Goal: Task Accomplishment & Management: Manage account settings

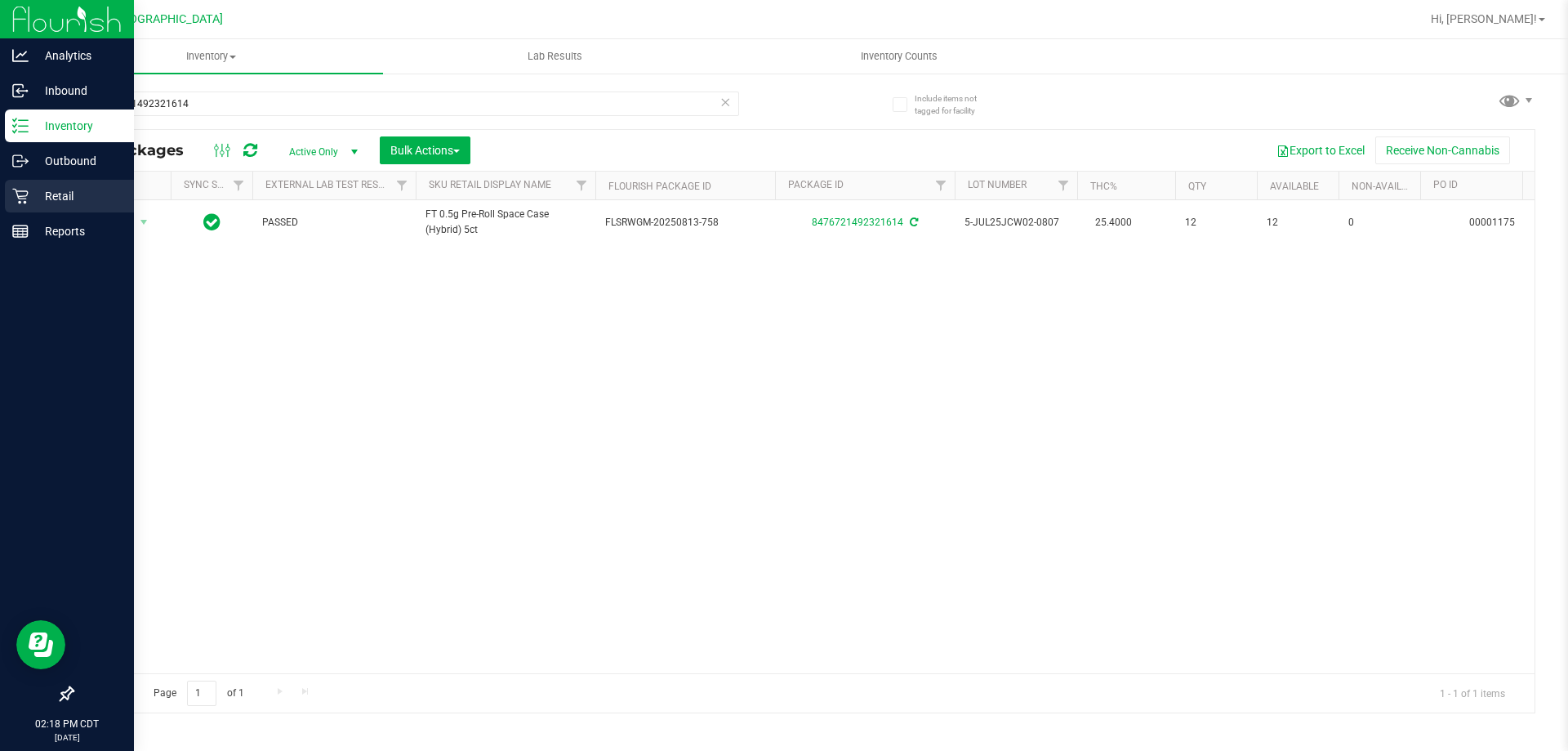
click at [48, 194] on p "Retail" at bounding box center [77, 196] width 98 height 20
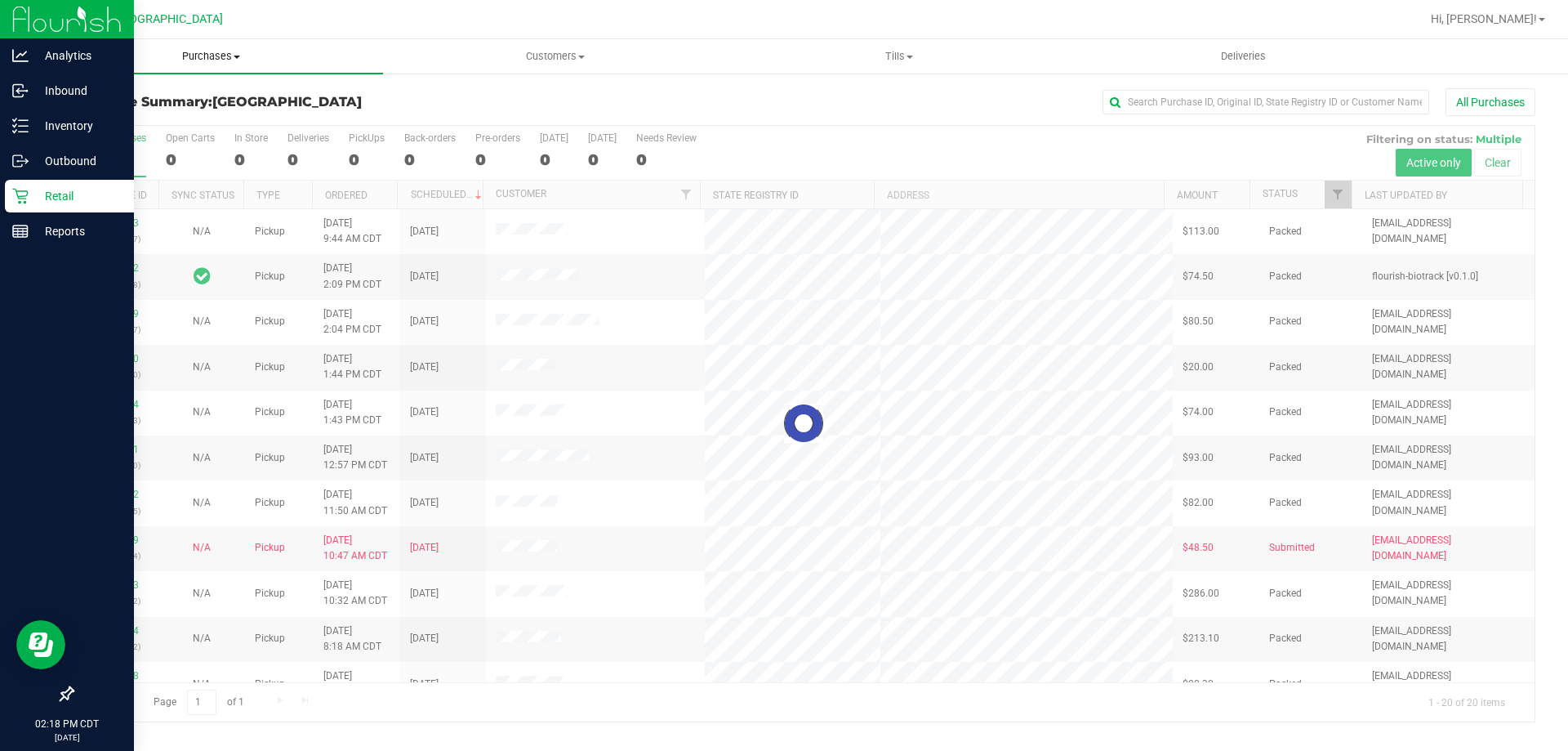
click at [196, 56] on span "Purchases" at bounding box center [211, 56] width 344 height 15
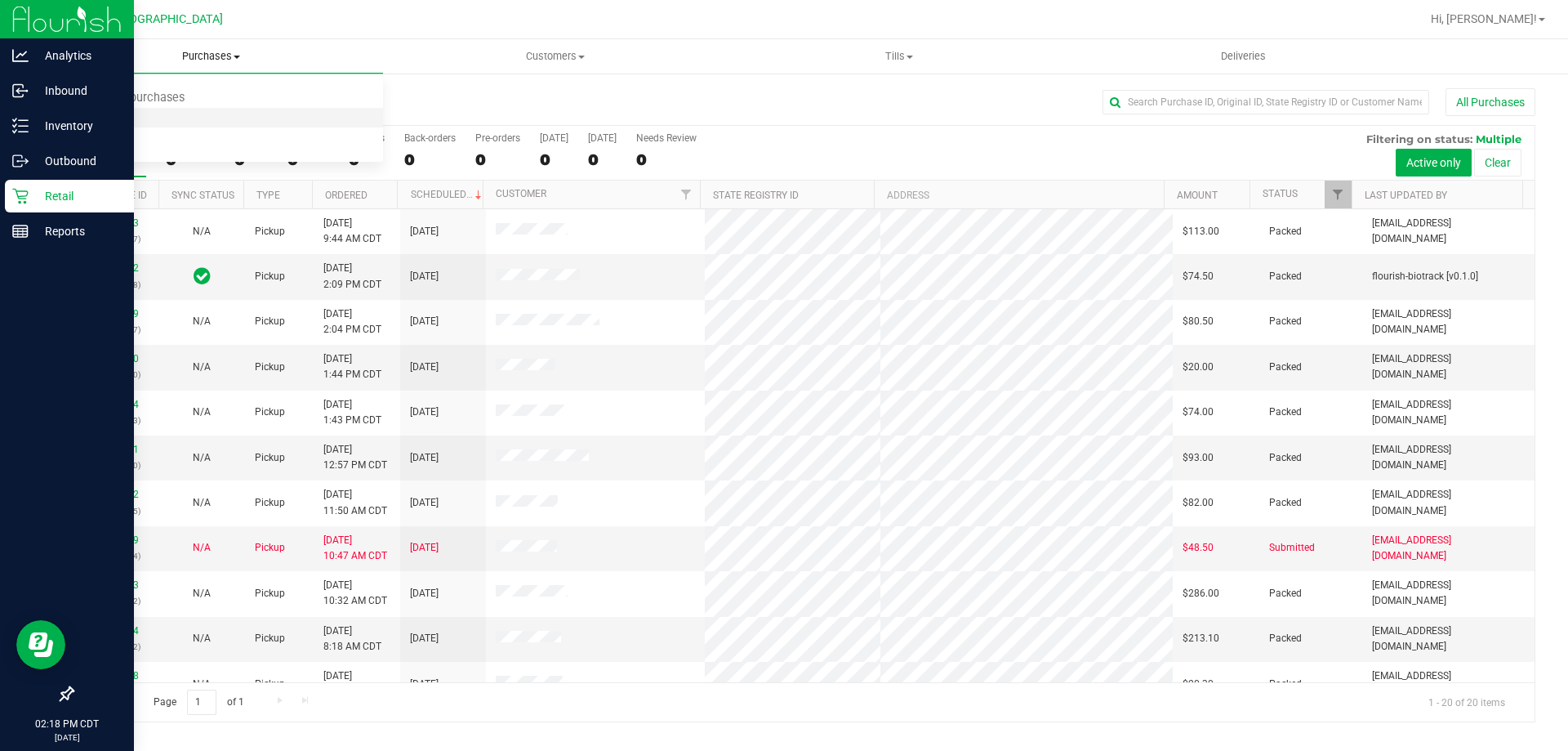
click at [157, 114] on li "Fulfillment" at bounding box center [211, 118] width 344 height 20
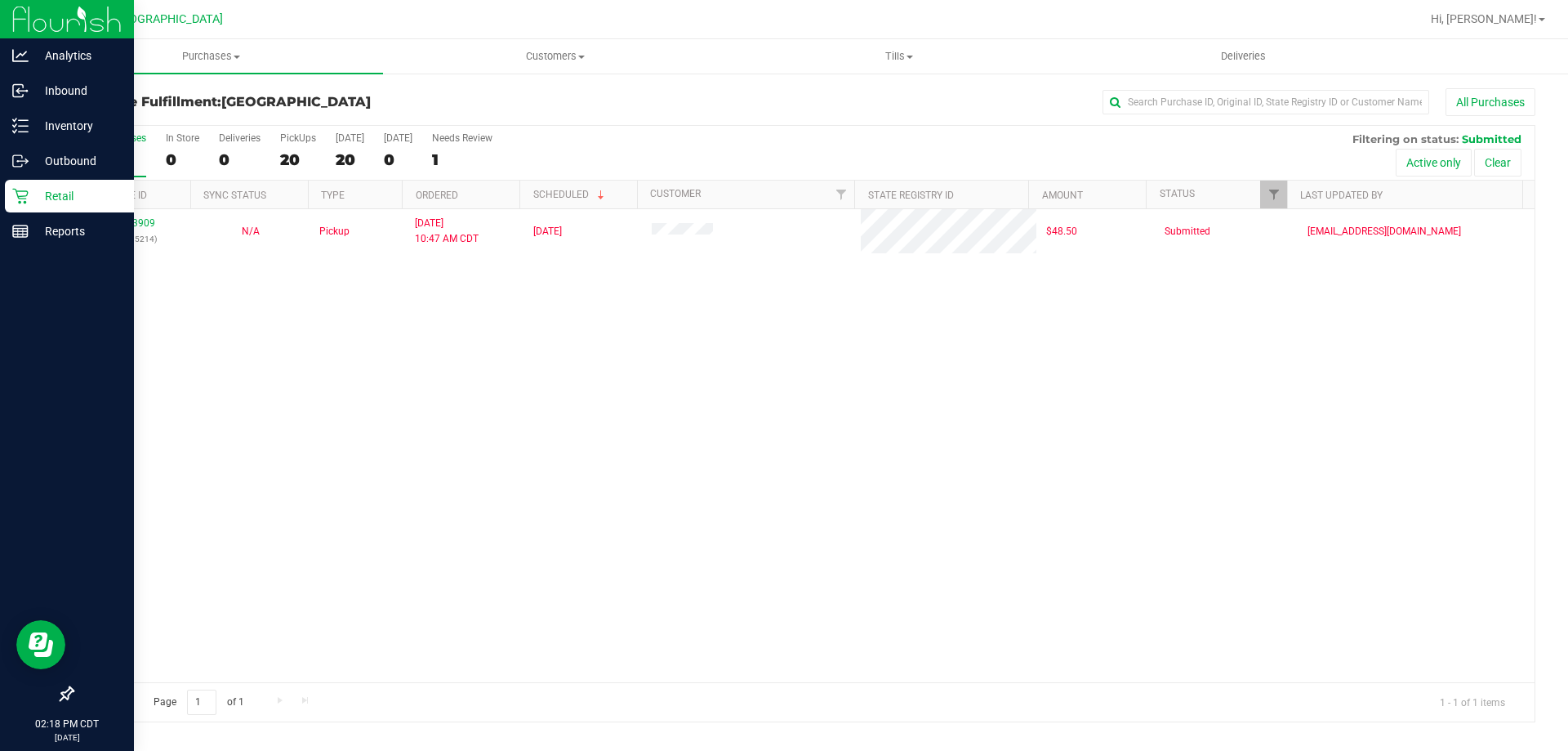
click at [572, 393] on div "11833909 (316785214) N/A Pickup [DATE] 10:47 AM CDT 8/23/2025 $48.50 Submitted …" at bounding box center [803, 446] width 1462 height 473
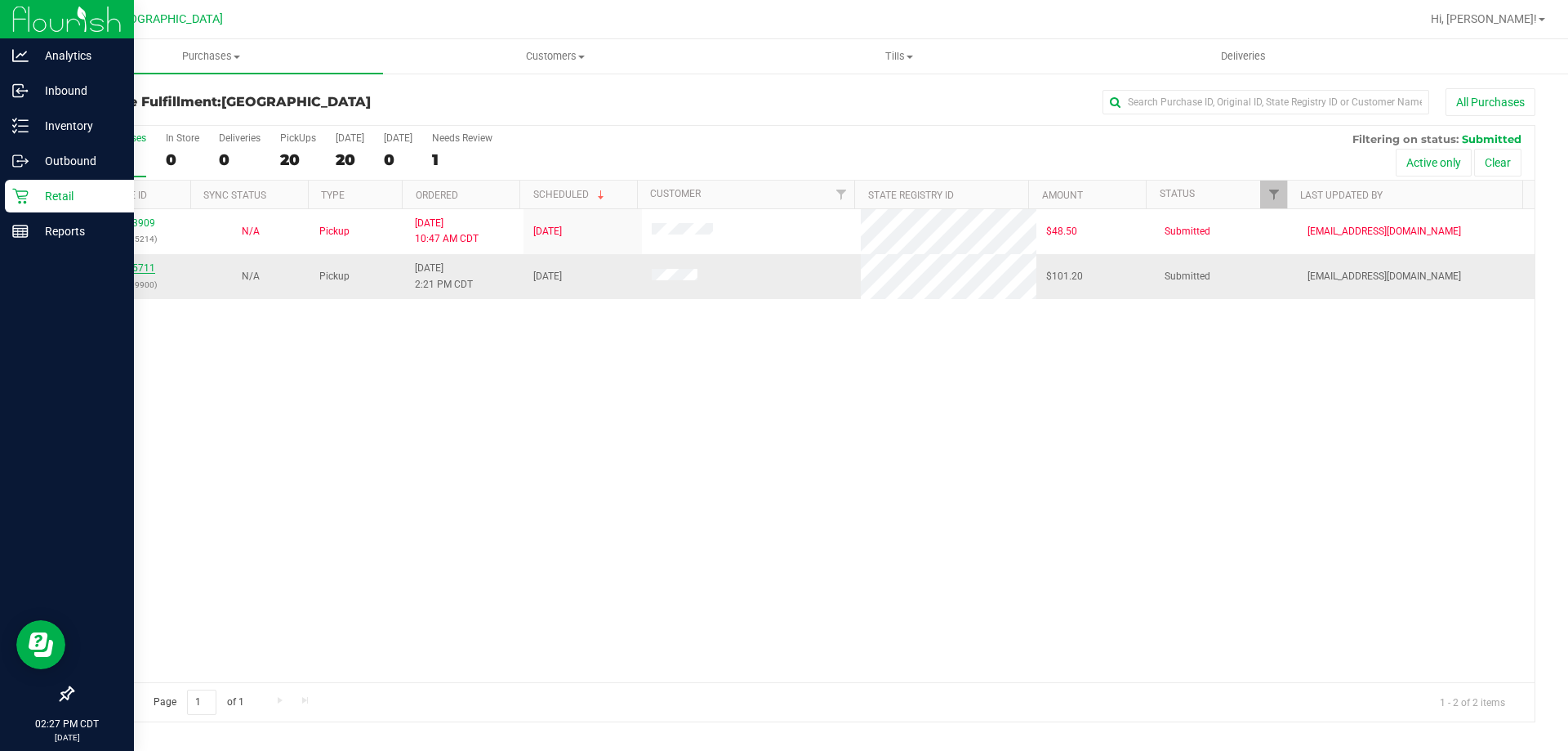
click at [117, 269] on link "11835711" at bounding box center [132, 268] width 46 height 12
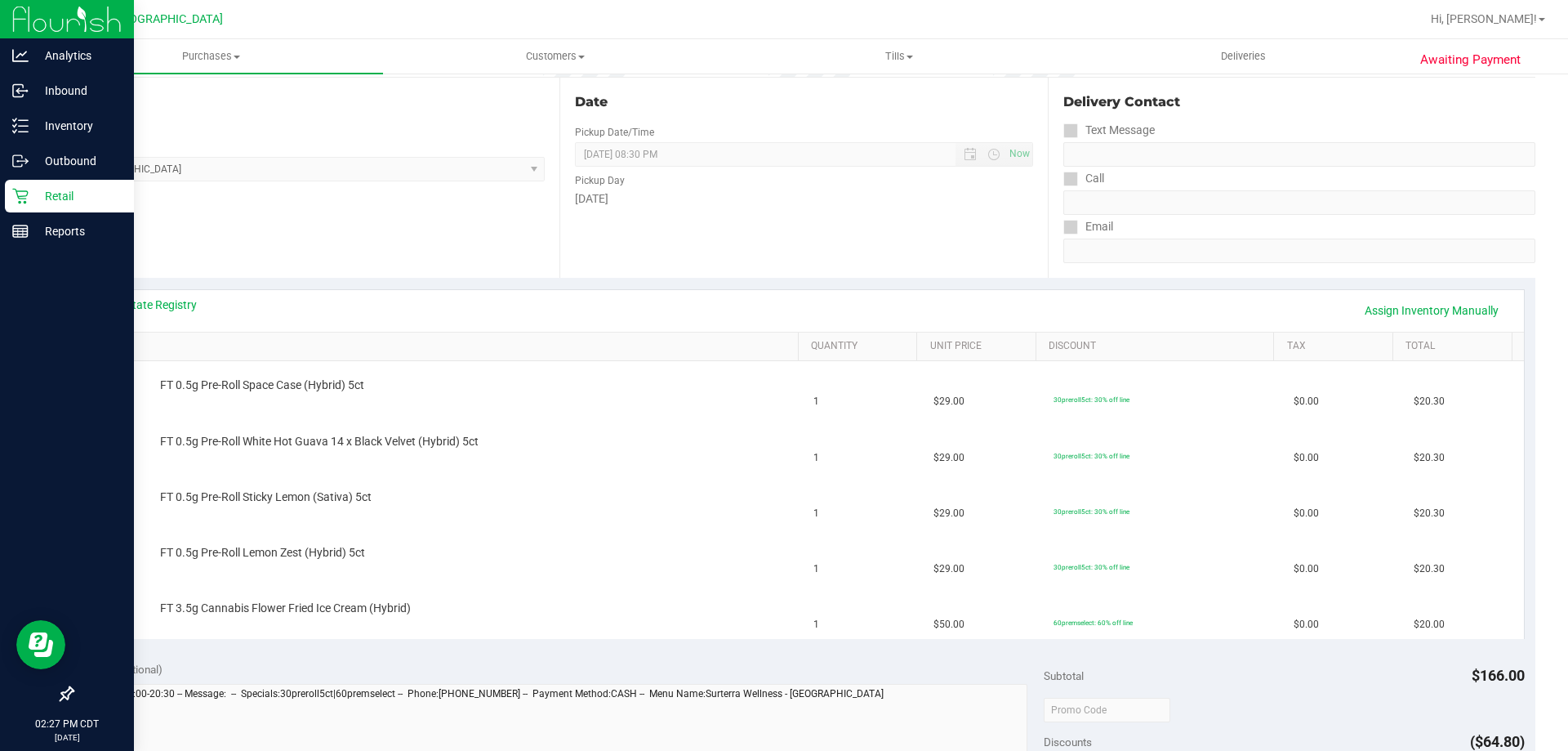
scroll to position [163, 0]
click at [147, 294] on div "View State Registry Assign Inventory Manually" at bounding box center [804, 310] width 1440 height 42
click at [154, 316] on div "View State Registry Assign Inventory Manually" at bounding box center [804, 310] width 1410 height 28
click at [156, 310] on link "View State Registry" at bounding box center [148, 304] width 98 height 16
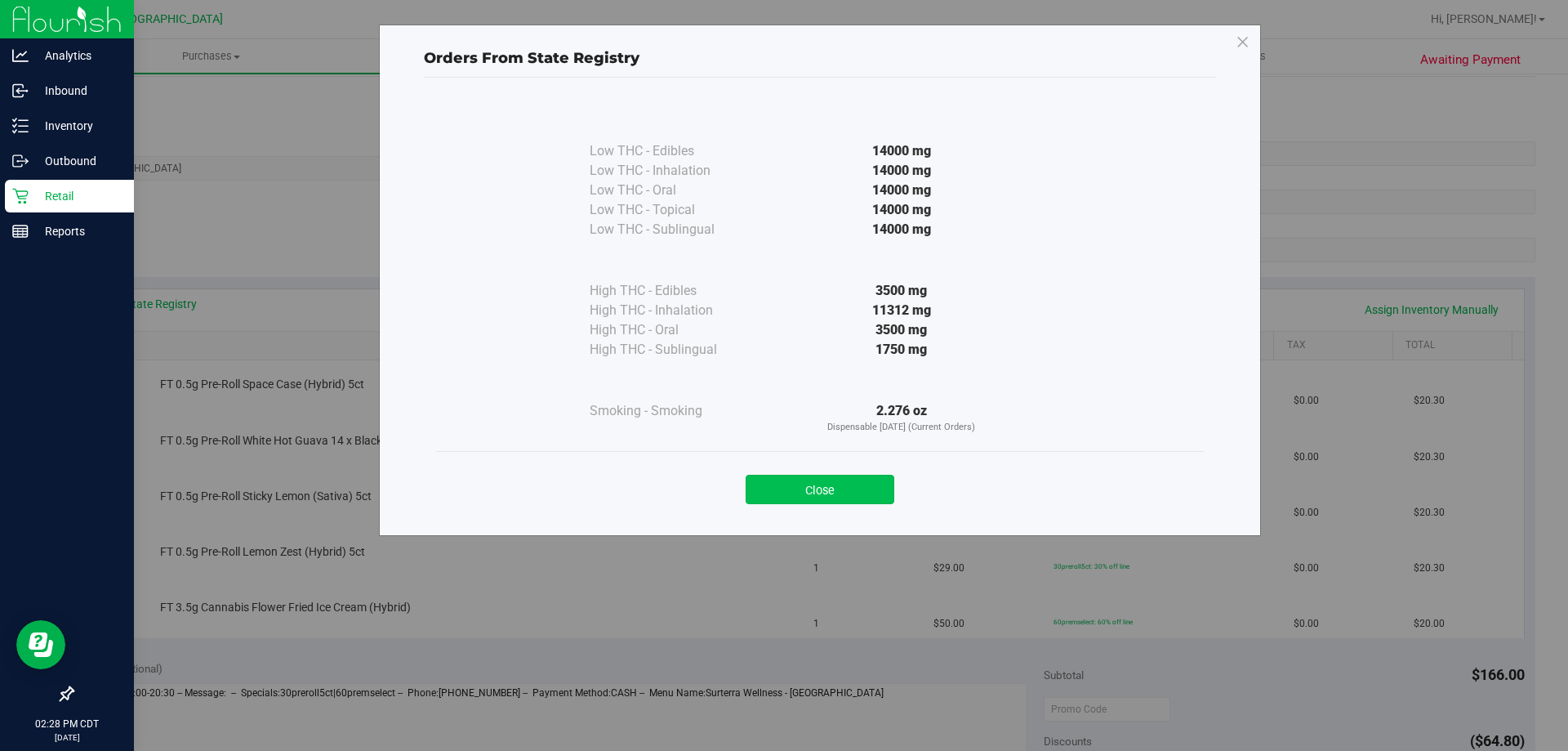
click at [834, 490] on button "Close" at bounding box center [820, 490] width 149 height 30
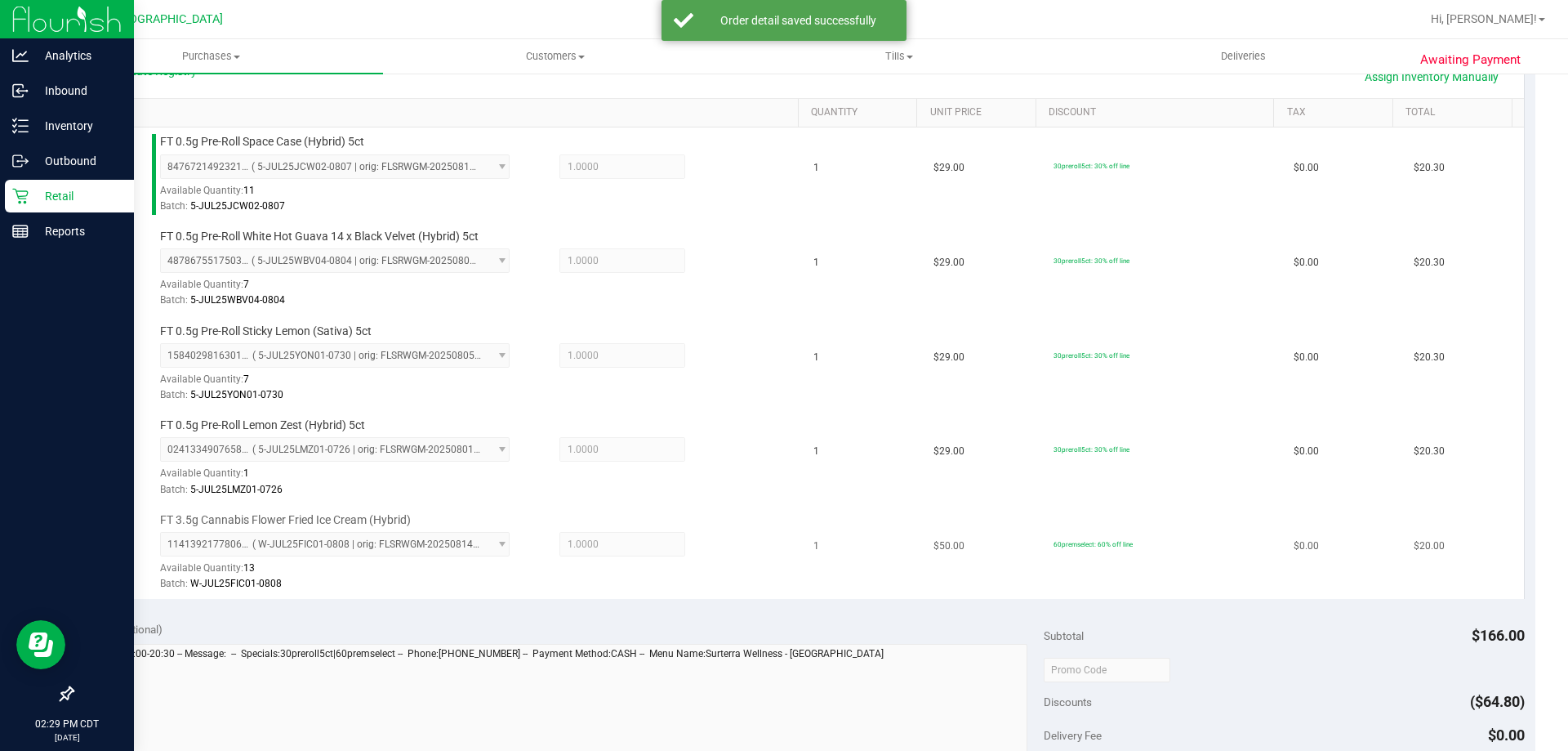
scroll to position [654, 0]
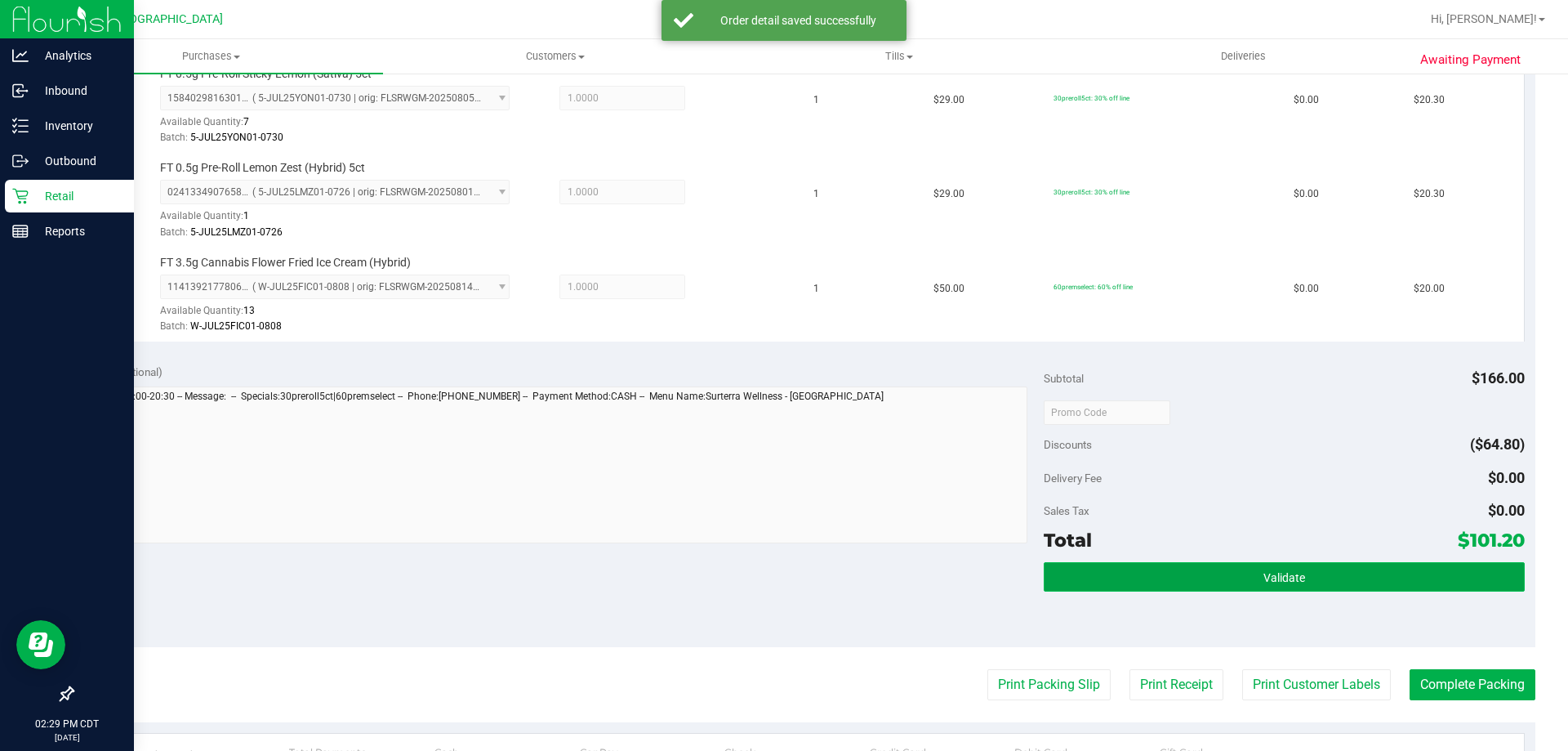
click at [1229, 578] on button "Validate" at bounding box center [1284, 577] width 481 height 30
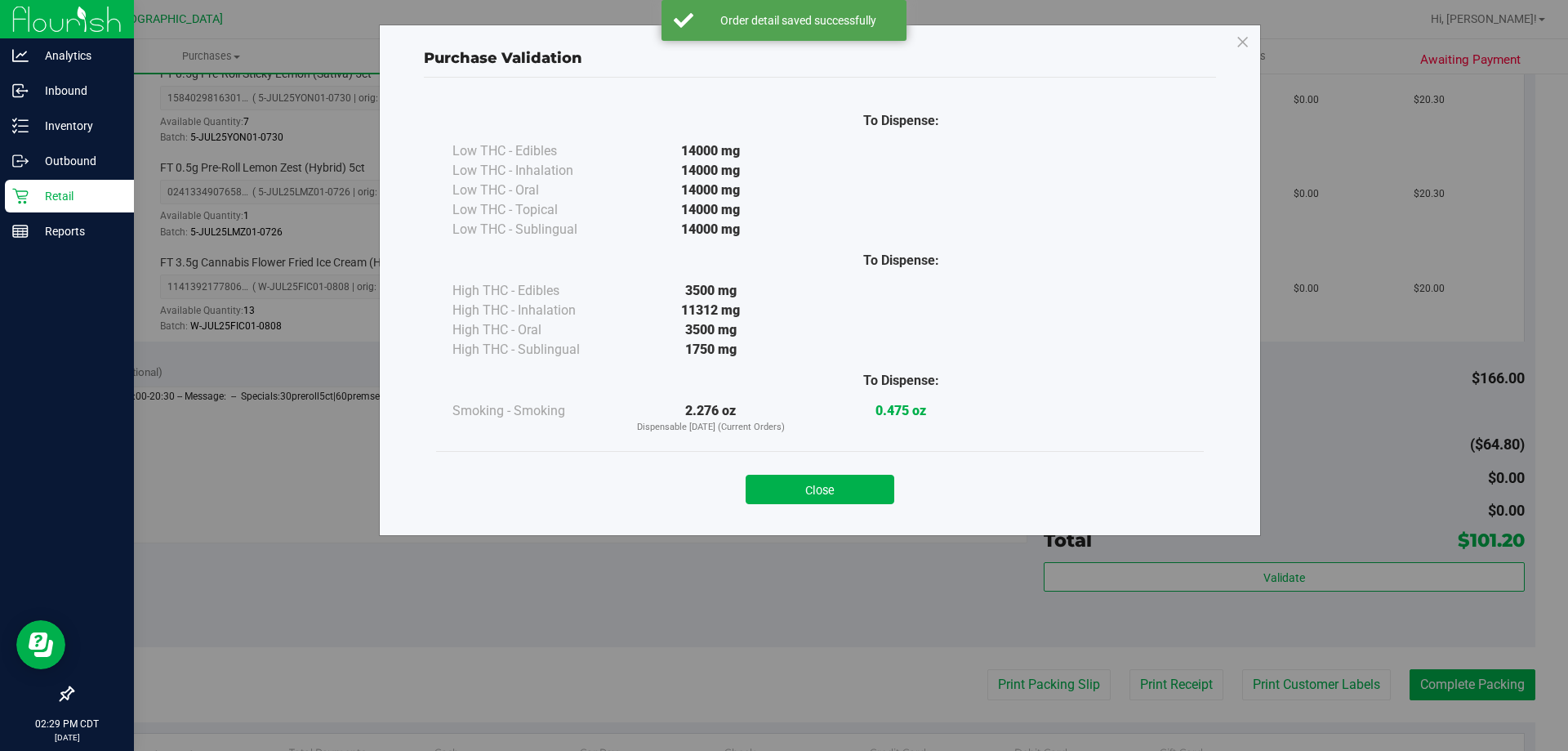
click at [862, 506] on div "Close" at bounding box center [819, 484] width 768 height 67
click at [869, 490] on button "Close" at bounding box center [820, 490] width 149 height 30
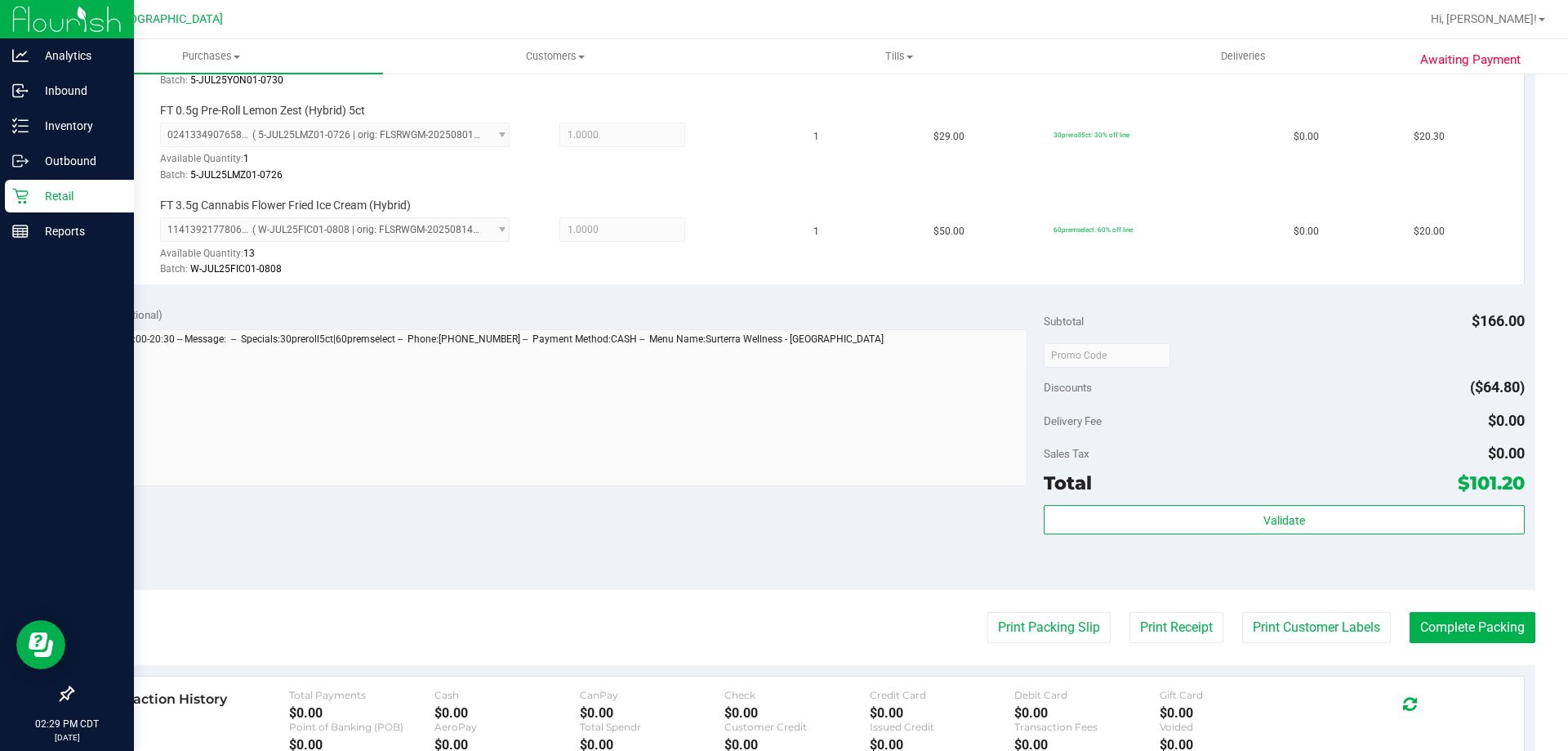
scroll to position [899, 0]
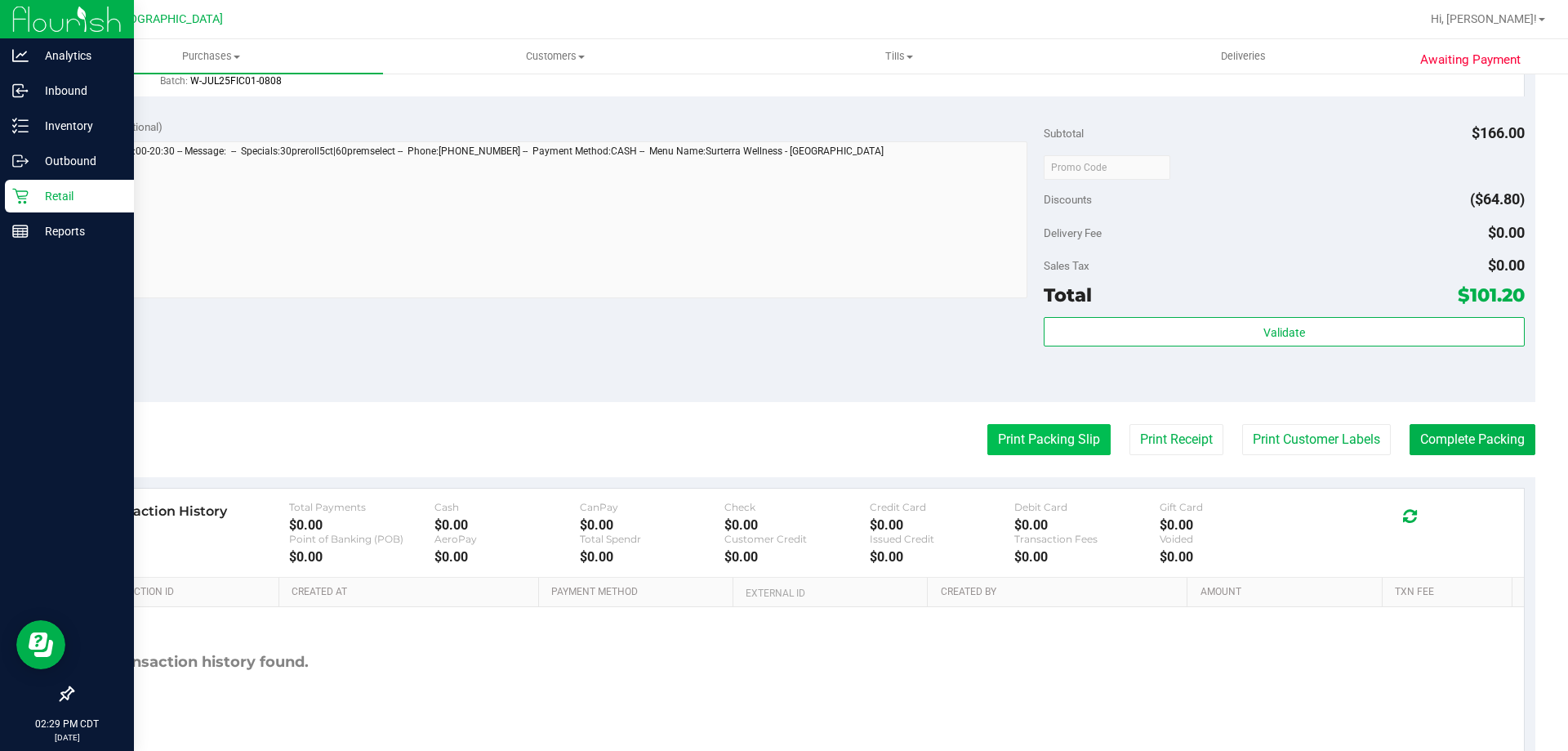
click at [1044, 451] on button "Print Packing Slip" at bounding box center [1049, 439] width 123 height 31
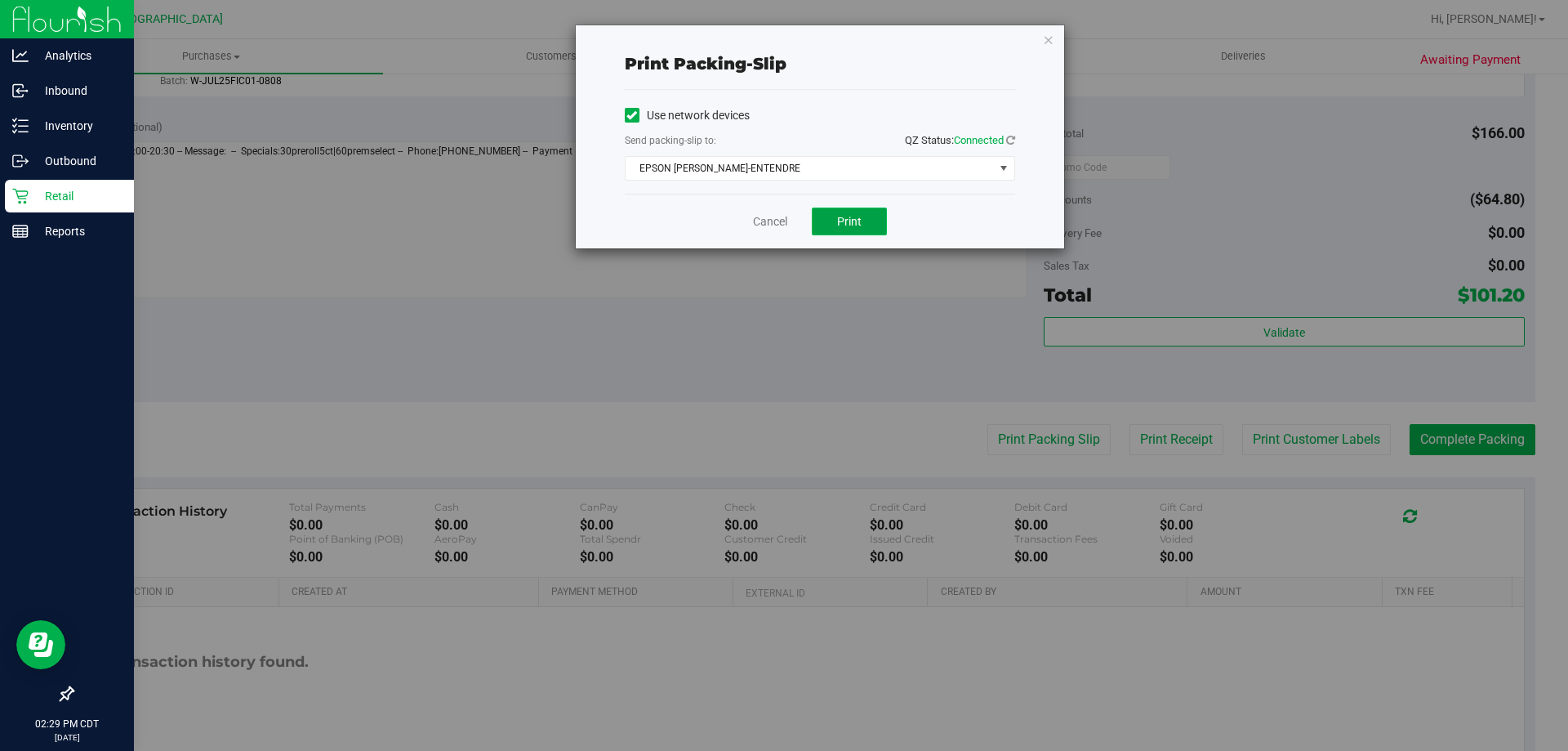
click at [829, 222] on button "Print" at bounding box center [849, 222] width 75 height 28
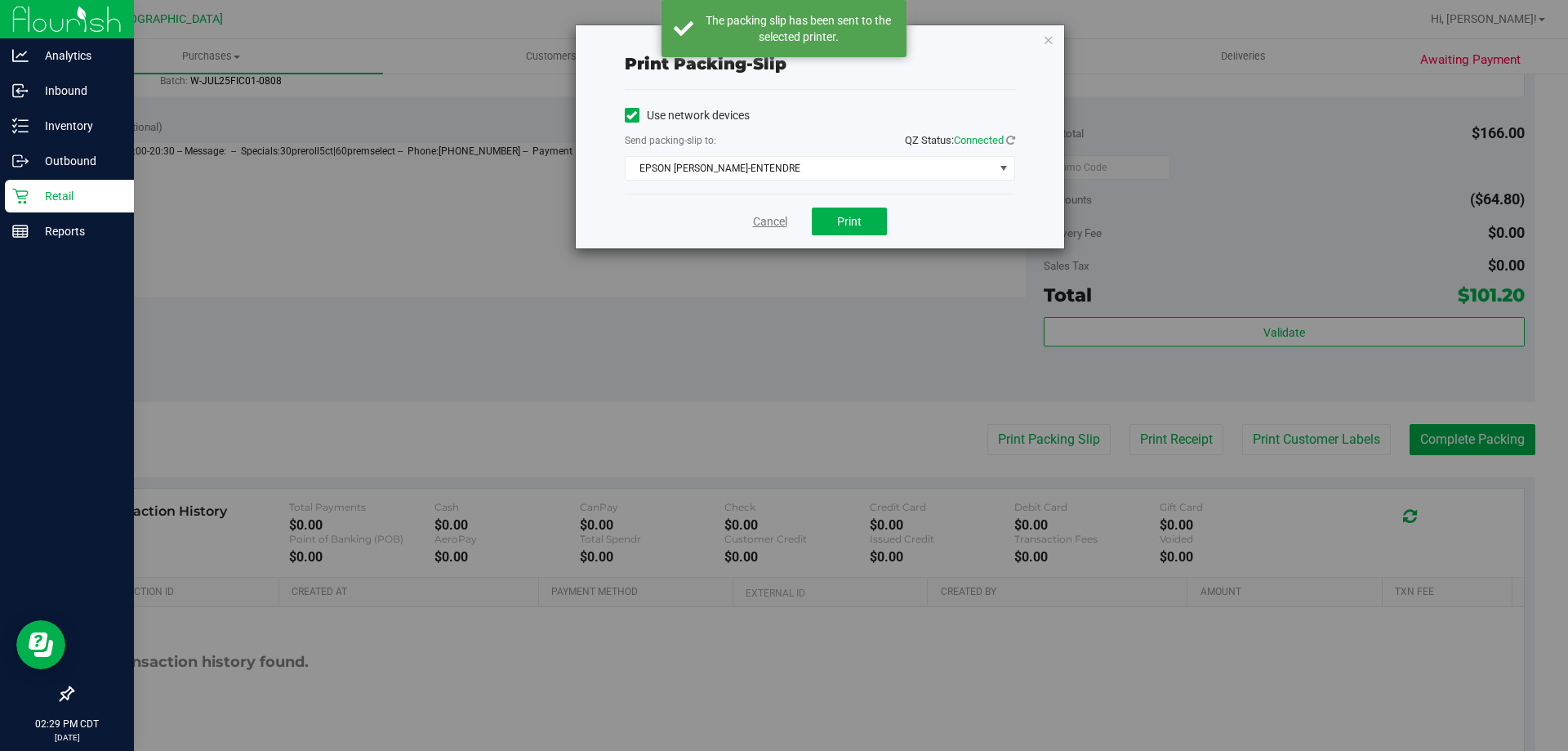
click at [773, 225] on link "Cancel" at bounding box center [770, 222] width 35 height 17
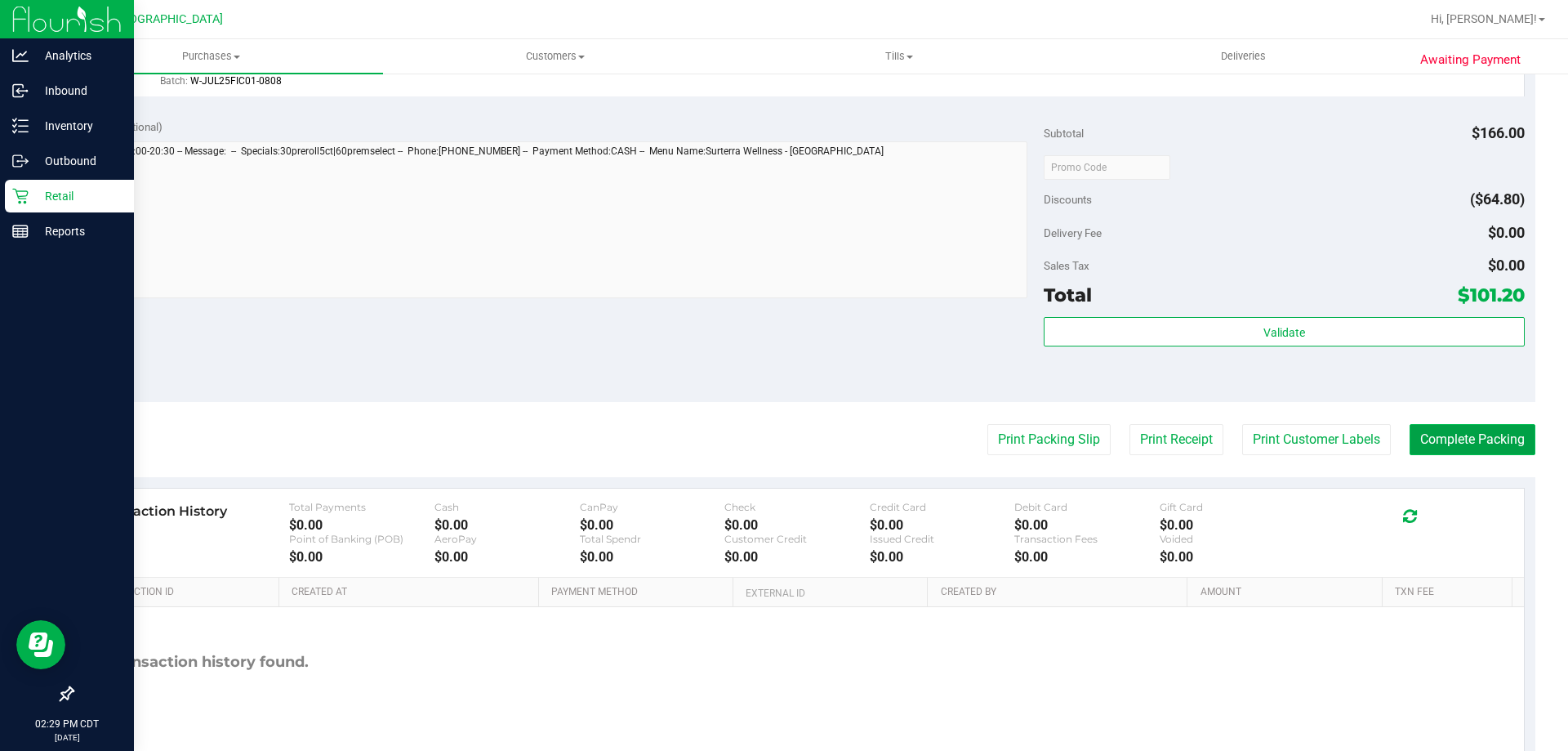
click at [1460, 437] on button "Complete Packing" at bounding box center [1472, 439] width 126 height 31
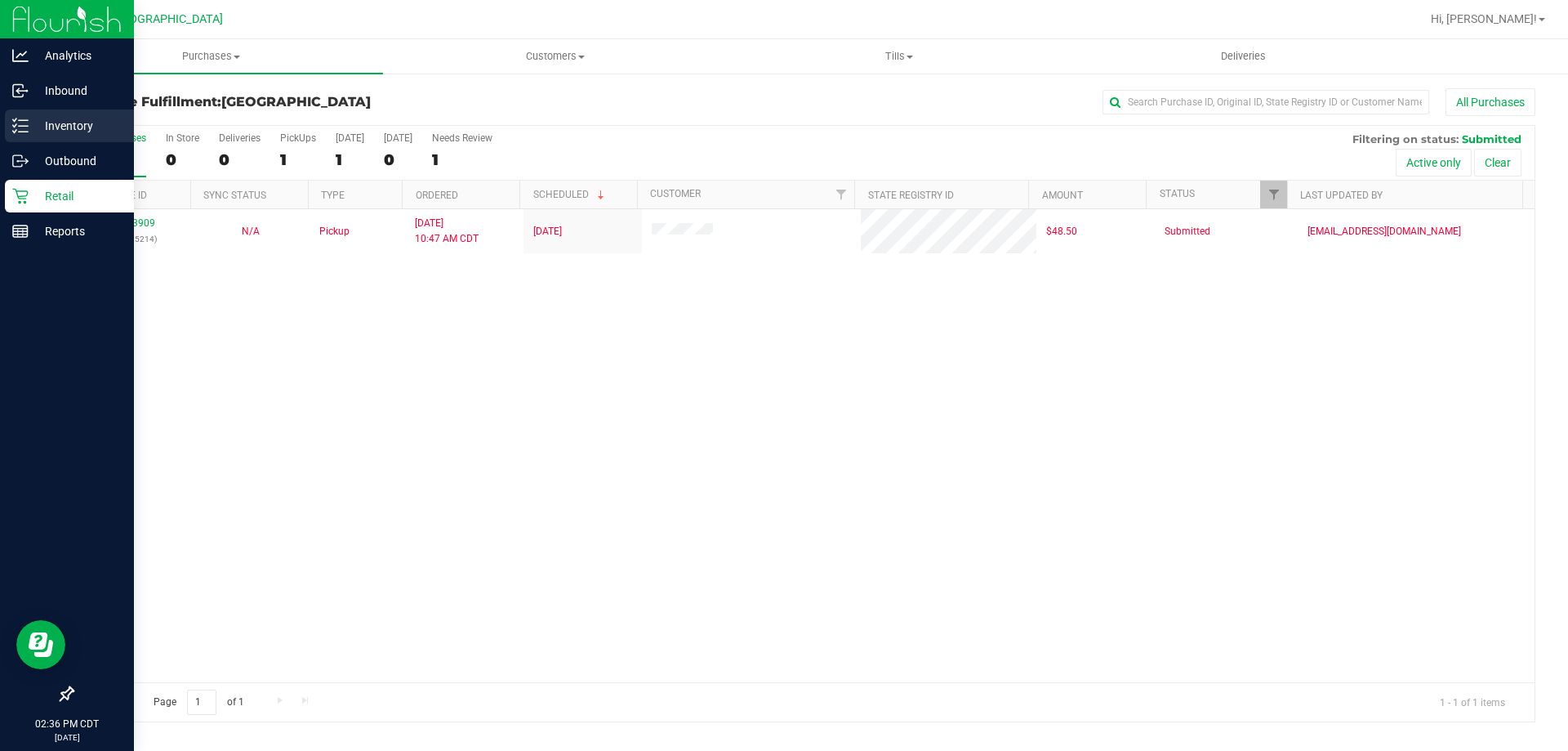
click at [61, 128] on p "Inventory" at bounding box center [77, 126] width 98 height 20
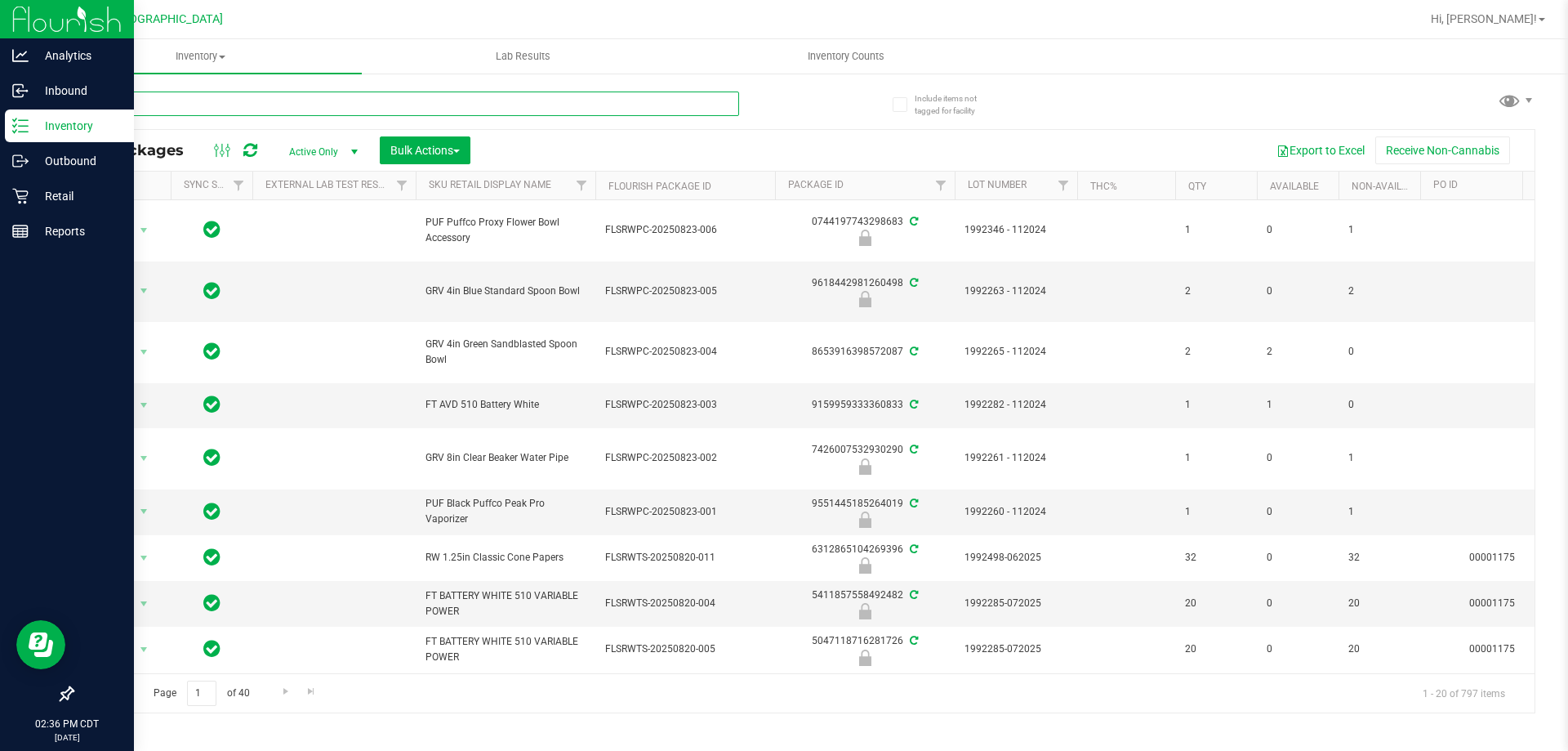
click at [675, 105] on input "text" at bounding box center [405, 103] width 667 height 25
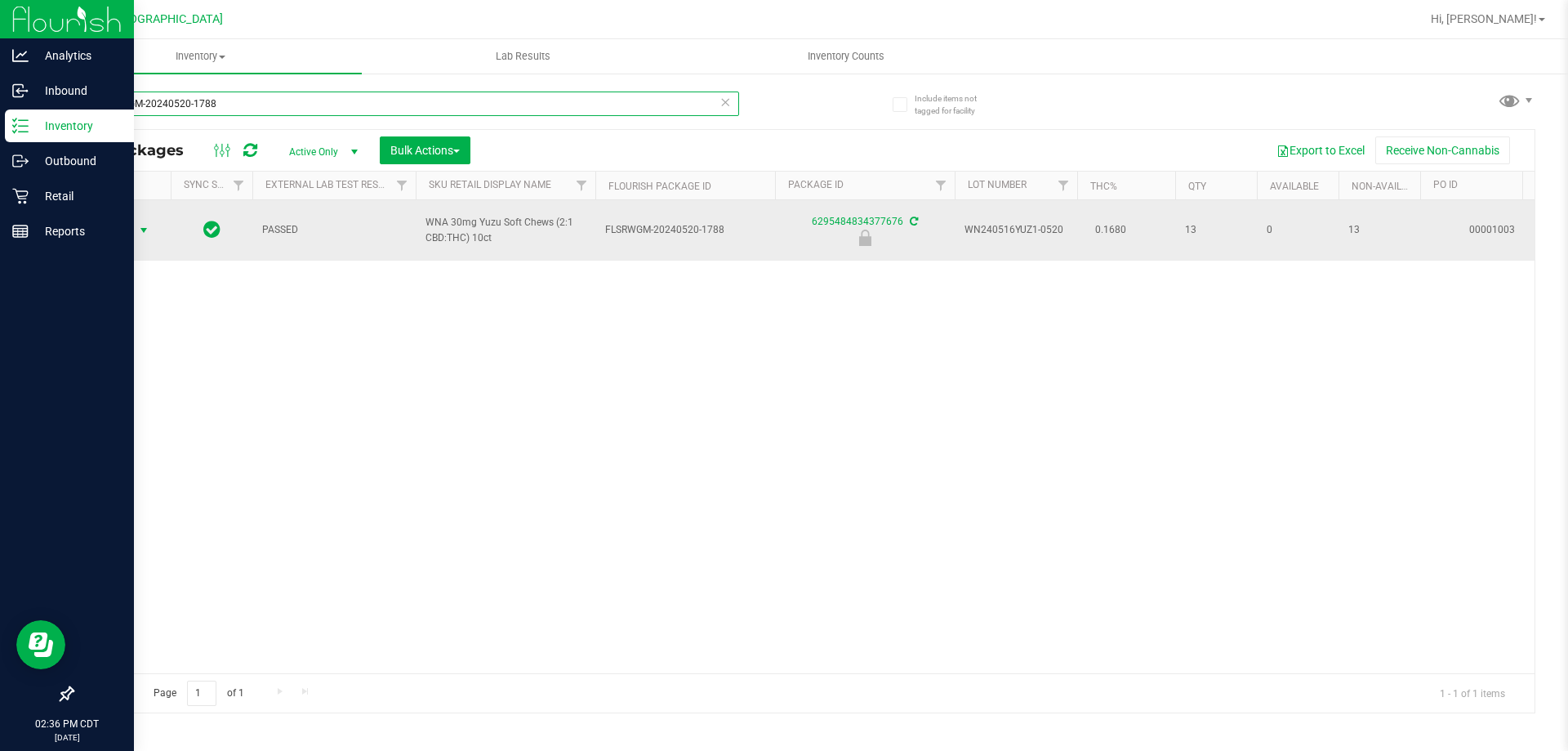
type input "FLSRWGM-20240520-1788"
click at [112, 229] on span "Action" at bounding box center [111, 229] width 44 height 23
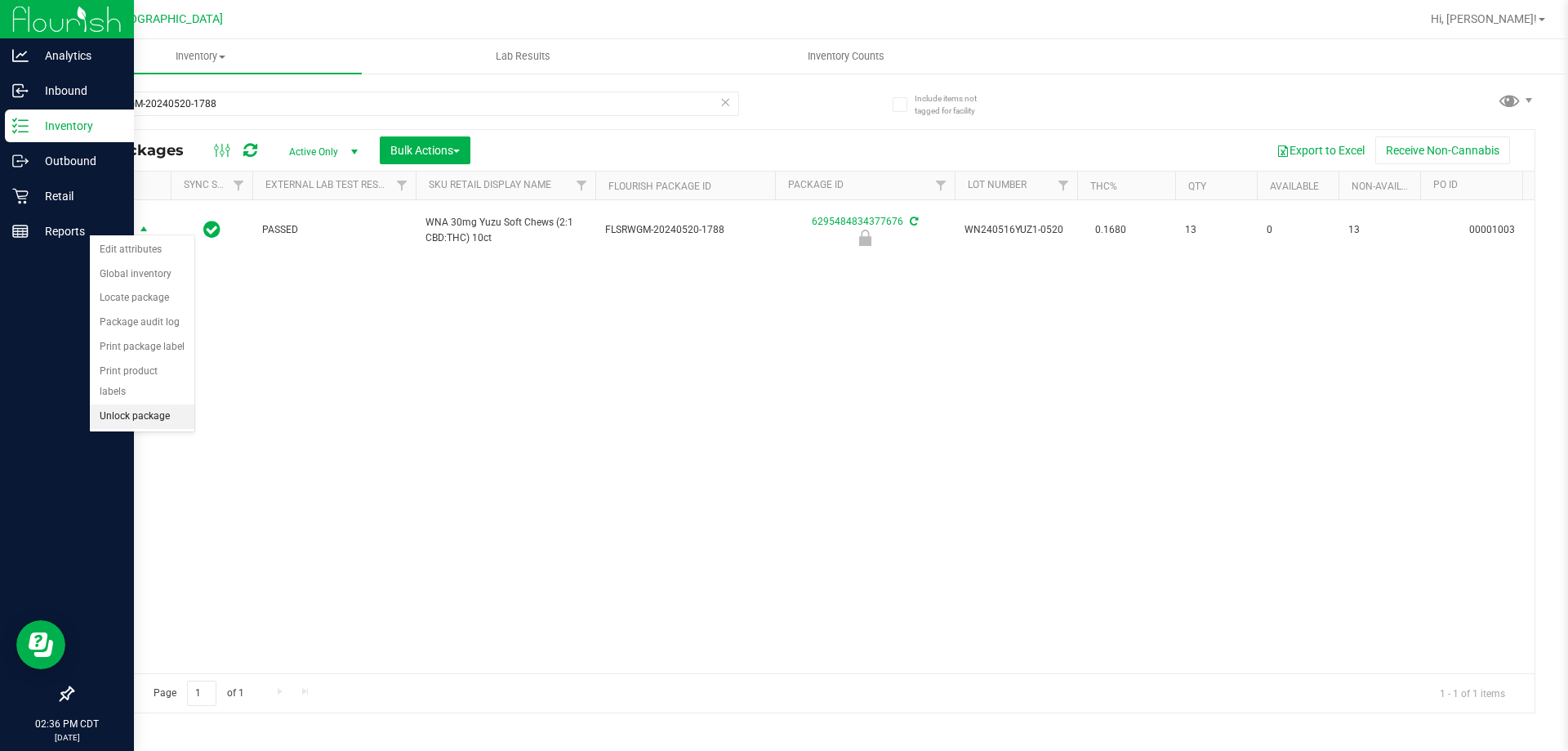
click at [140, 404] on li "Unlock package" at bounding box center [141, 416] width 104 height 25
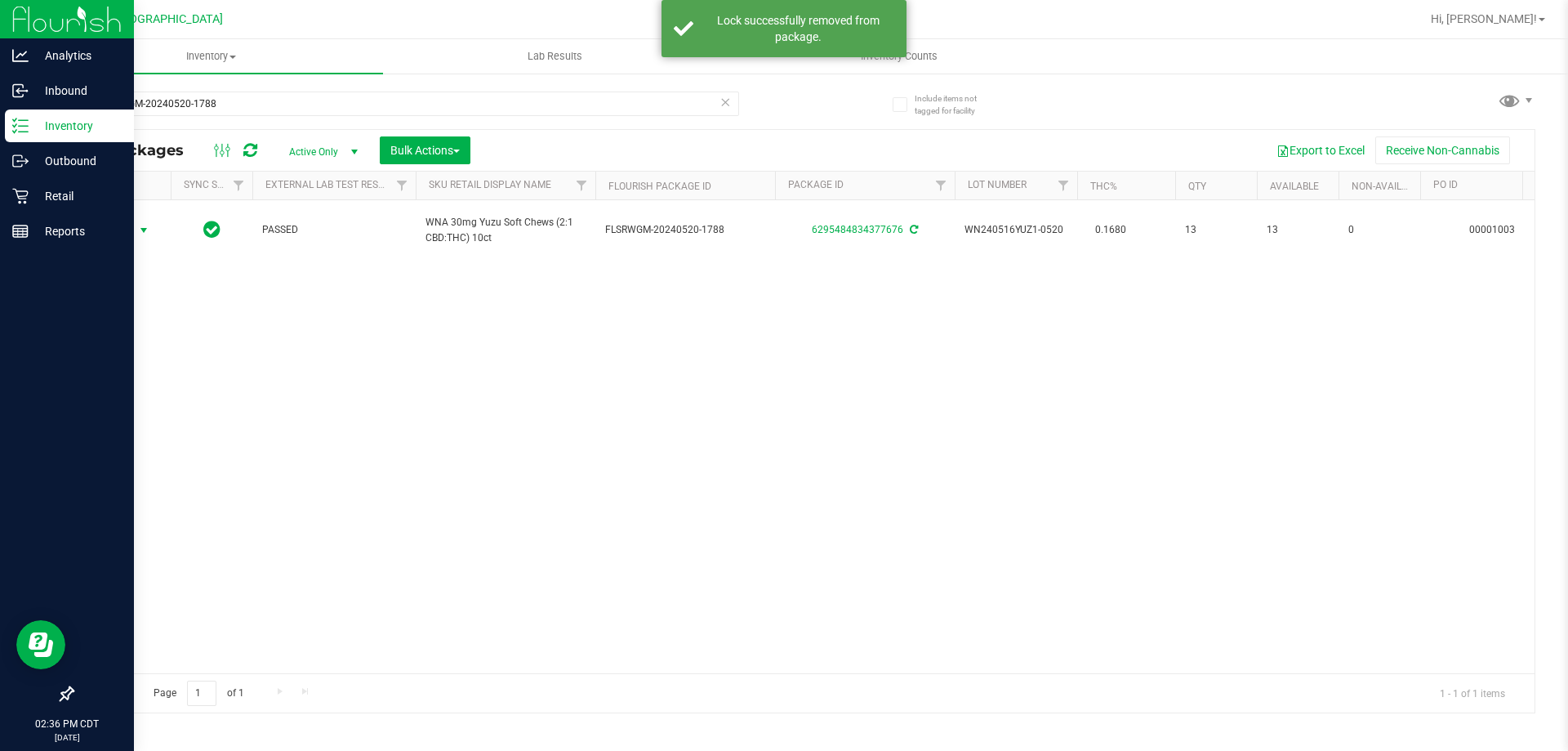
click at [126, 226] on span "Action" at bounding box center [111, 229] width 44 height 23
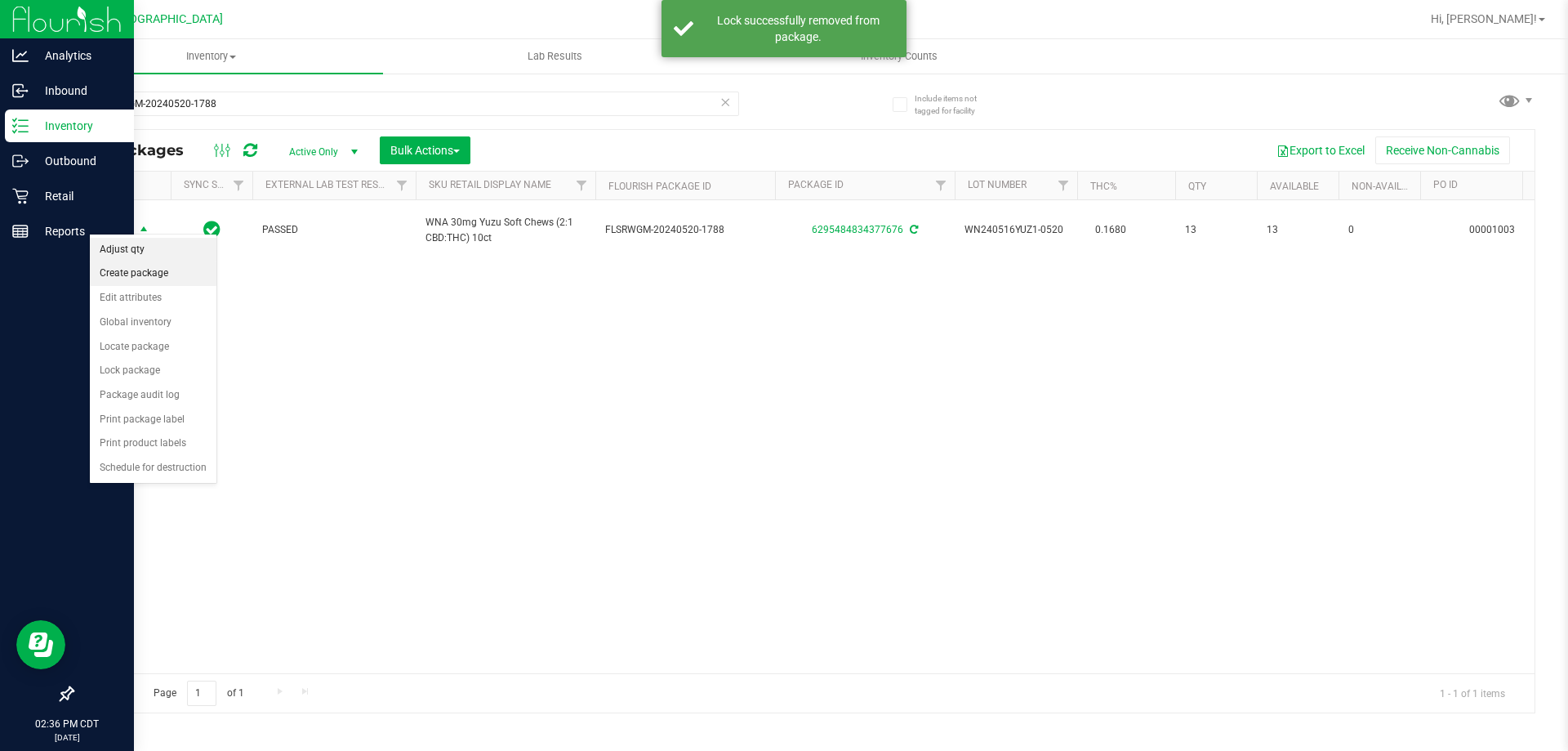
click at [146, 255] on li "Adjust qty" at bounding box center [152, 249] width 126 height 25
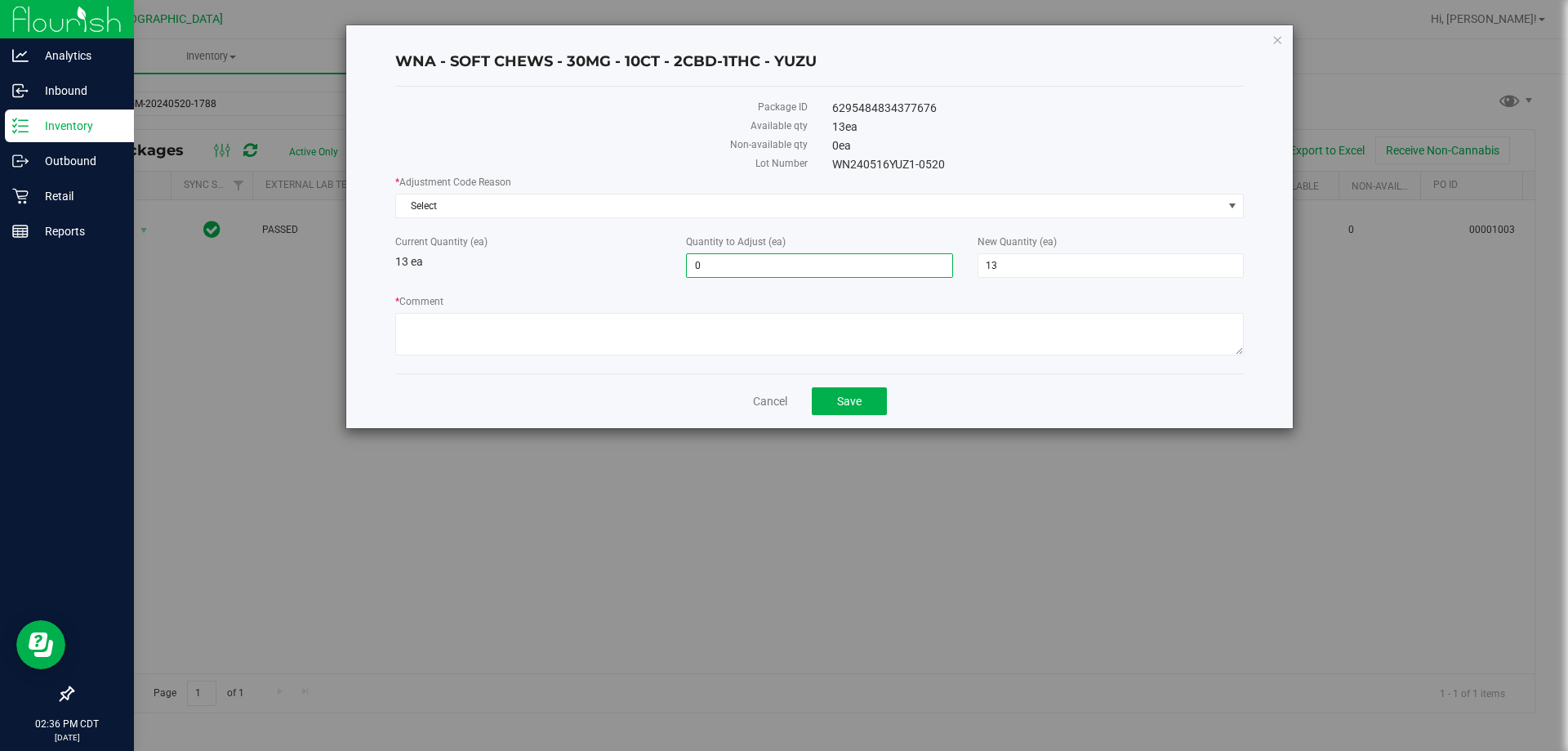
click at [803, 270] on span "0 0" at bounding box center [819, 265] width 266 height 25
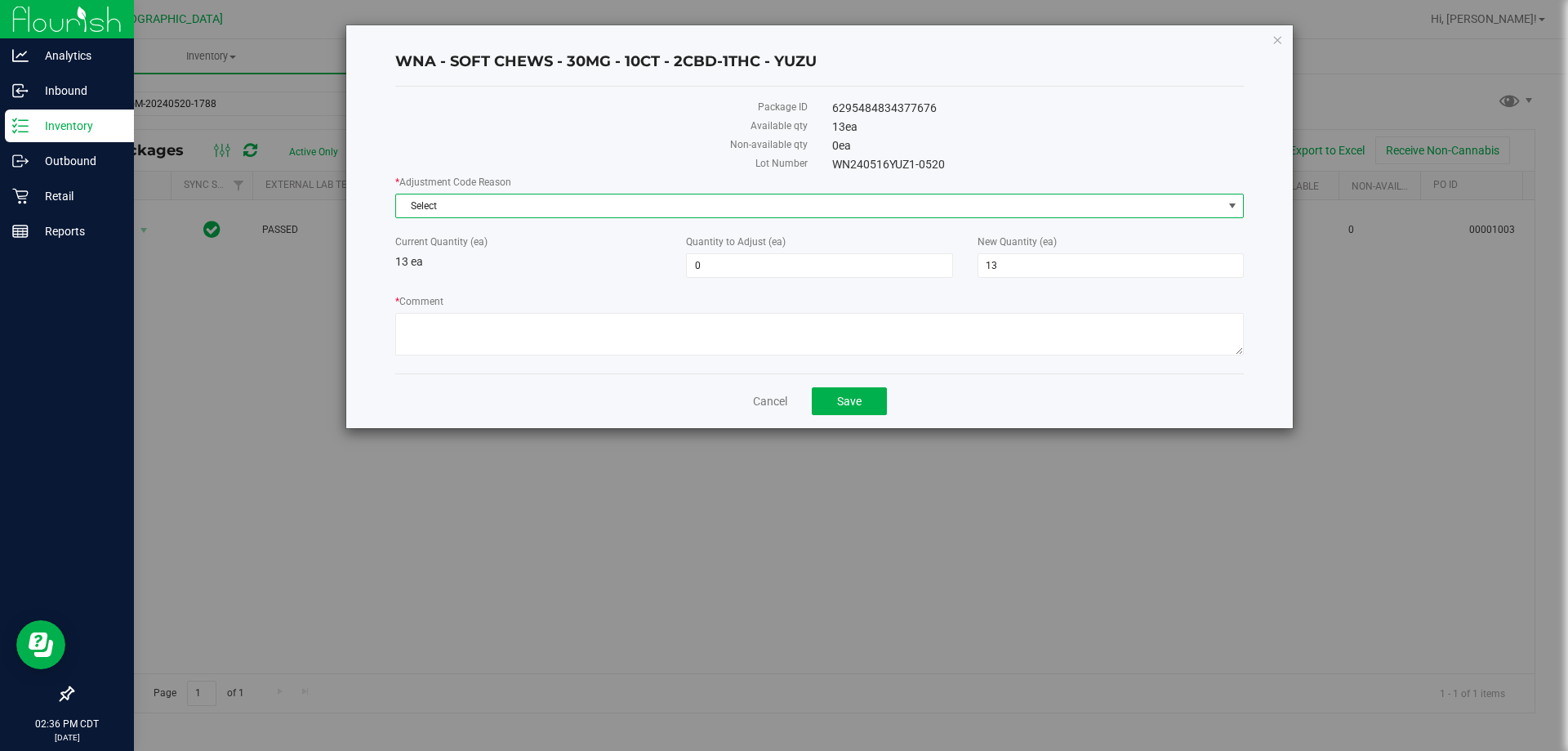
click at [724, 210] on span "Select" at bounding box center [809, 206] width 826 height 23
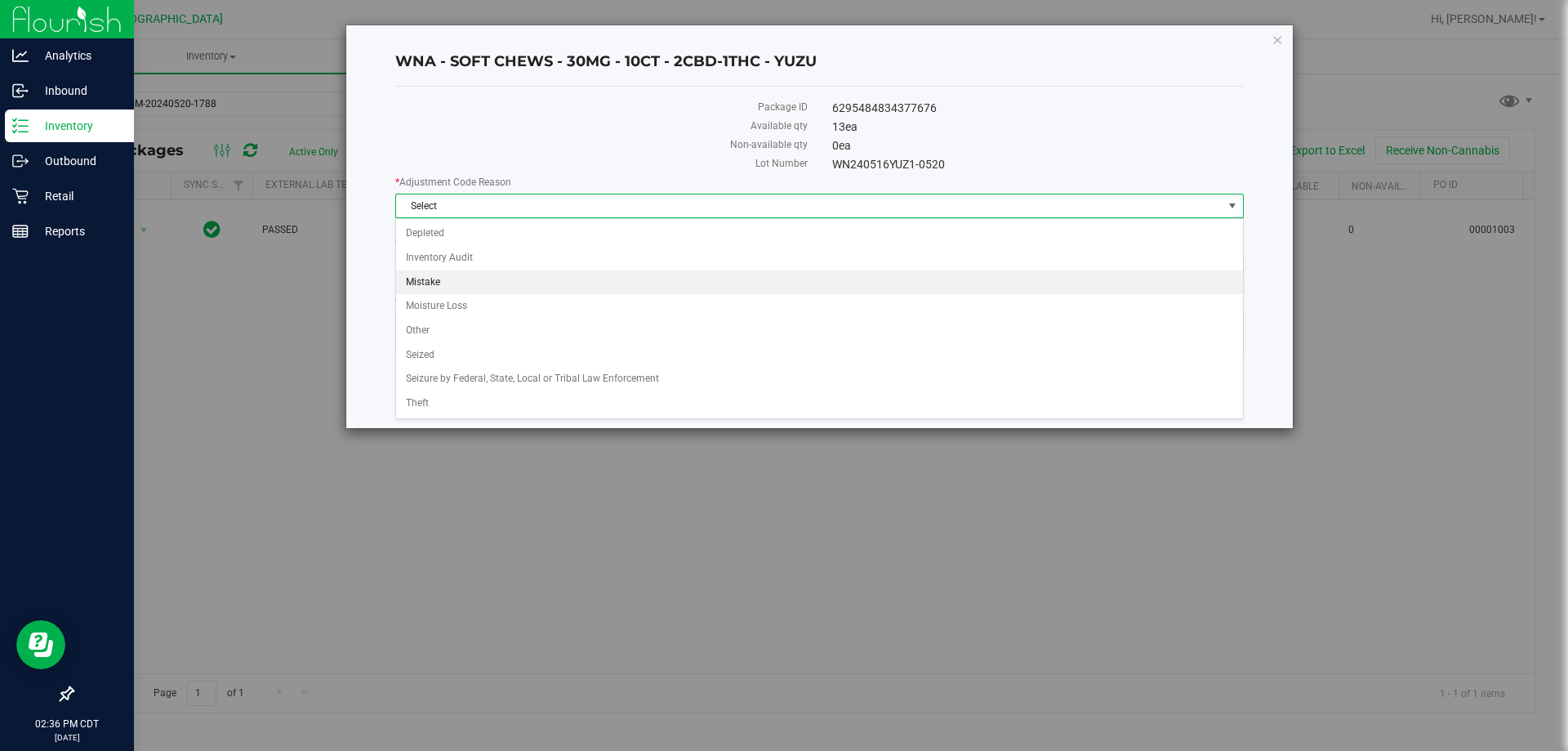
click at [652, 275] on li "Mistake" at bounding box center [819, 282] width 847 height 25
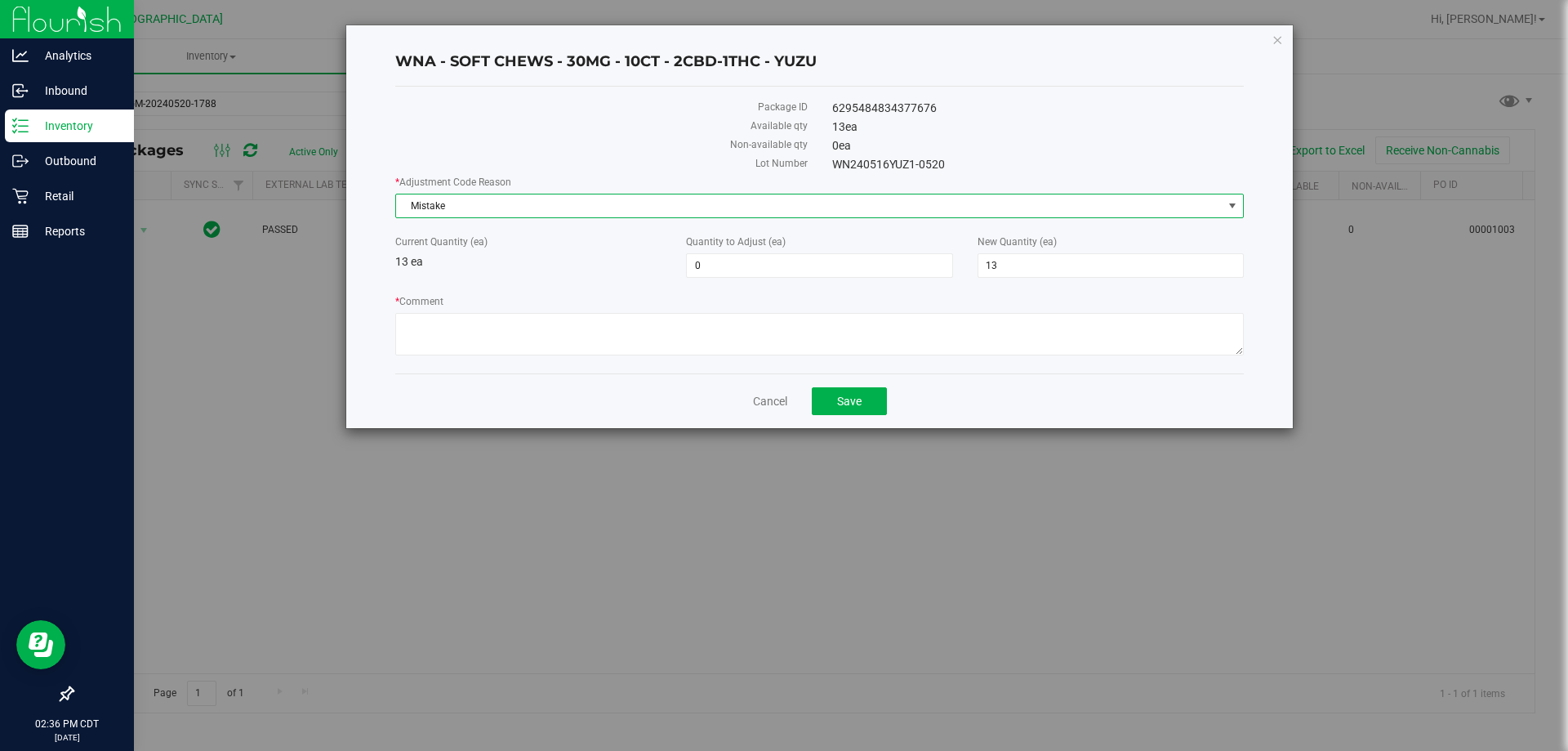
click at [650, 210] on span "Mistake" at bounding box center [809, 206] width 826 height 23
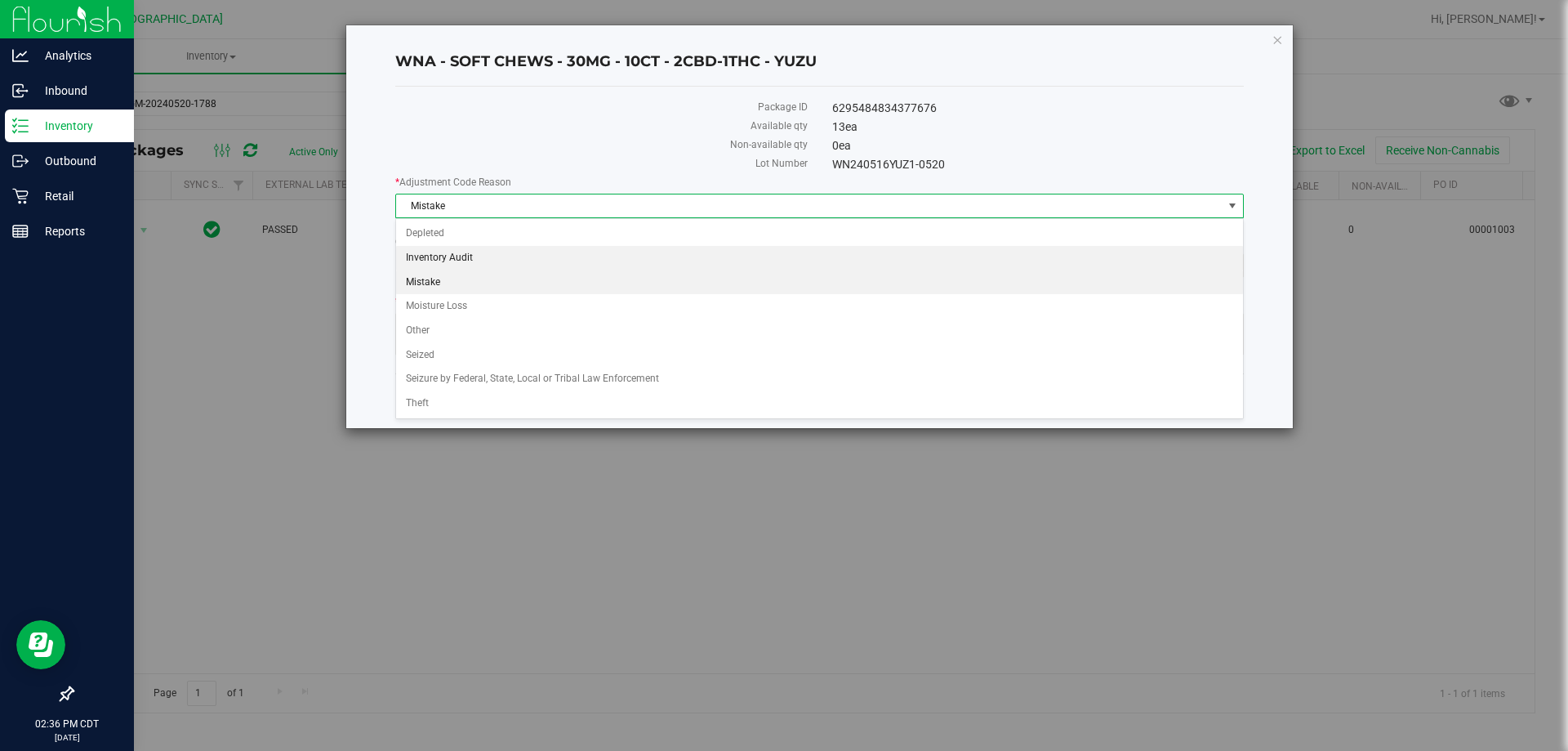
click at [625, 261] on li "Inventory Audit" at bounding box center [819, 258] width 847 height 25
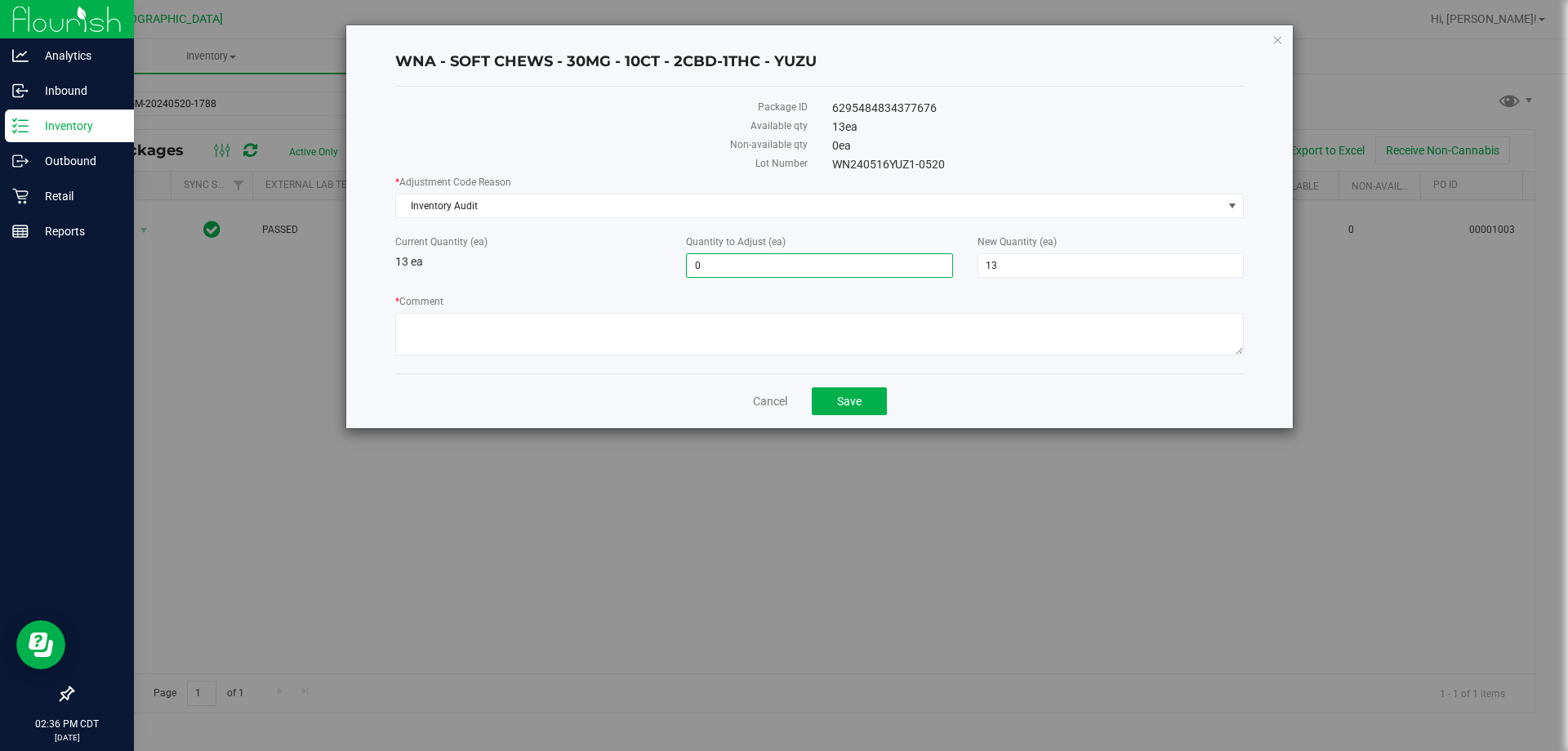
drag, startPoint x: 740, startPoint y: 266, endPoint x: 407, endPoint y: 173, distance: 345.7
click at [477, 280] on div "* Adjustment Code Reason Inventory Audit Select Depleted Inventory Audit Mistak…" at bounding box center [819, 267] width 848 height 186
type input "1"
type input "14"
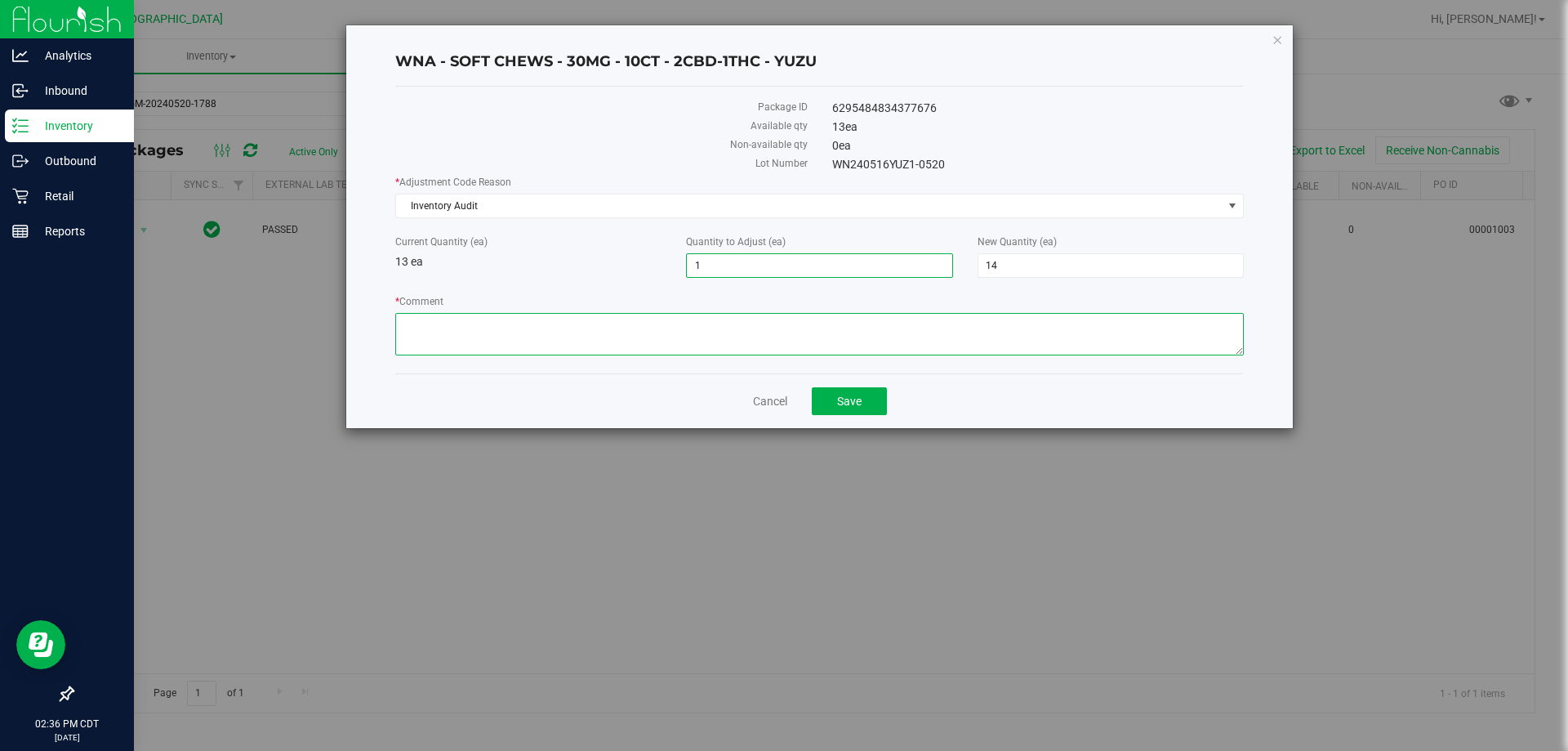
click at [484, 334] on textarea "* Comment" at bounding box center [819, 334] width 848 height 43
type textarea "s"
type textarea "e"
type textarea "added one item to fix inventory mistake"
click at [860, 396] on span "Save" at bounding box center [849, 400] width 25 height 13
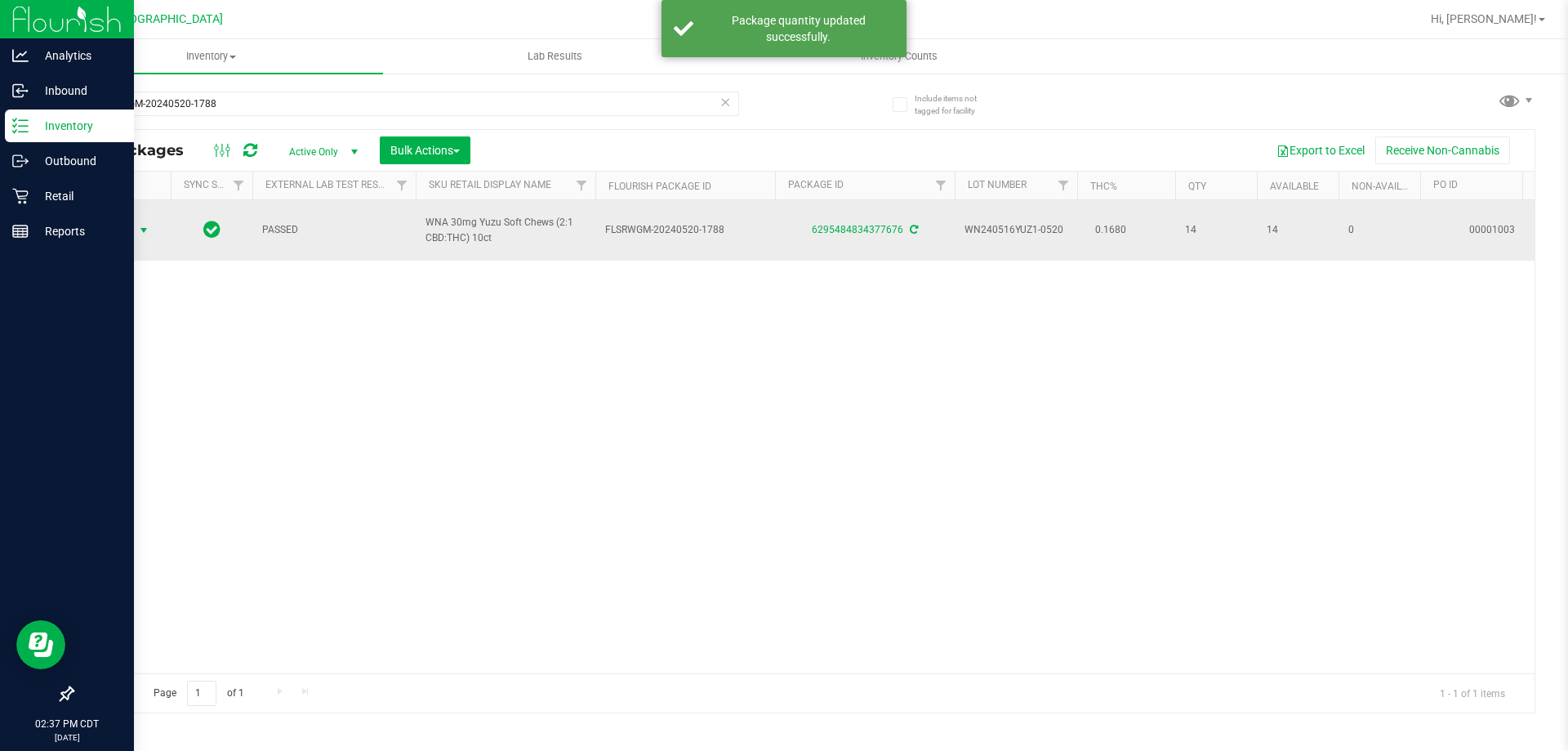
click at [119, 226] on span "Action" at bounding box center [111, 229] width 44 height 23
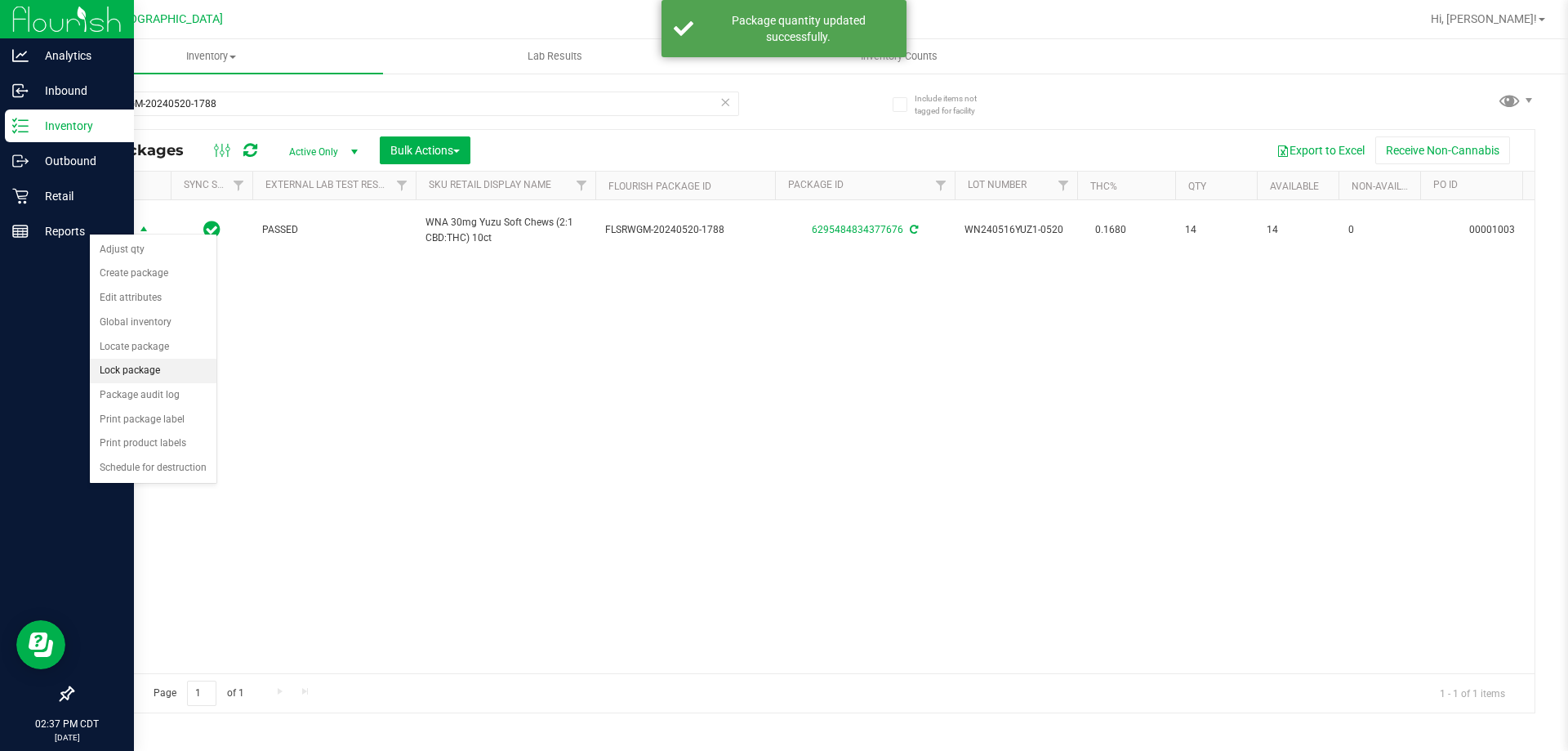
click at [141, 366] on li "Lock package" at bounding box center [152, 371] width 126 height 25
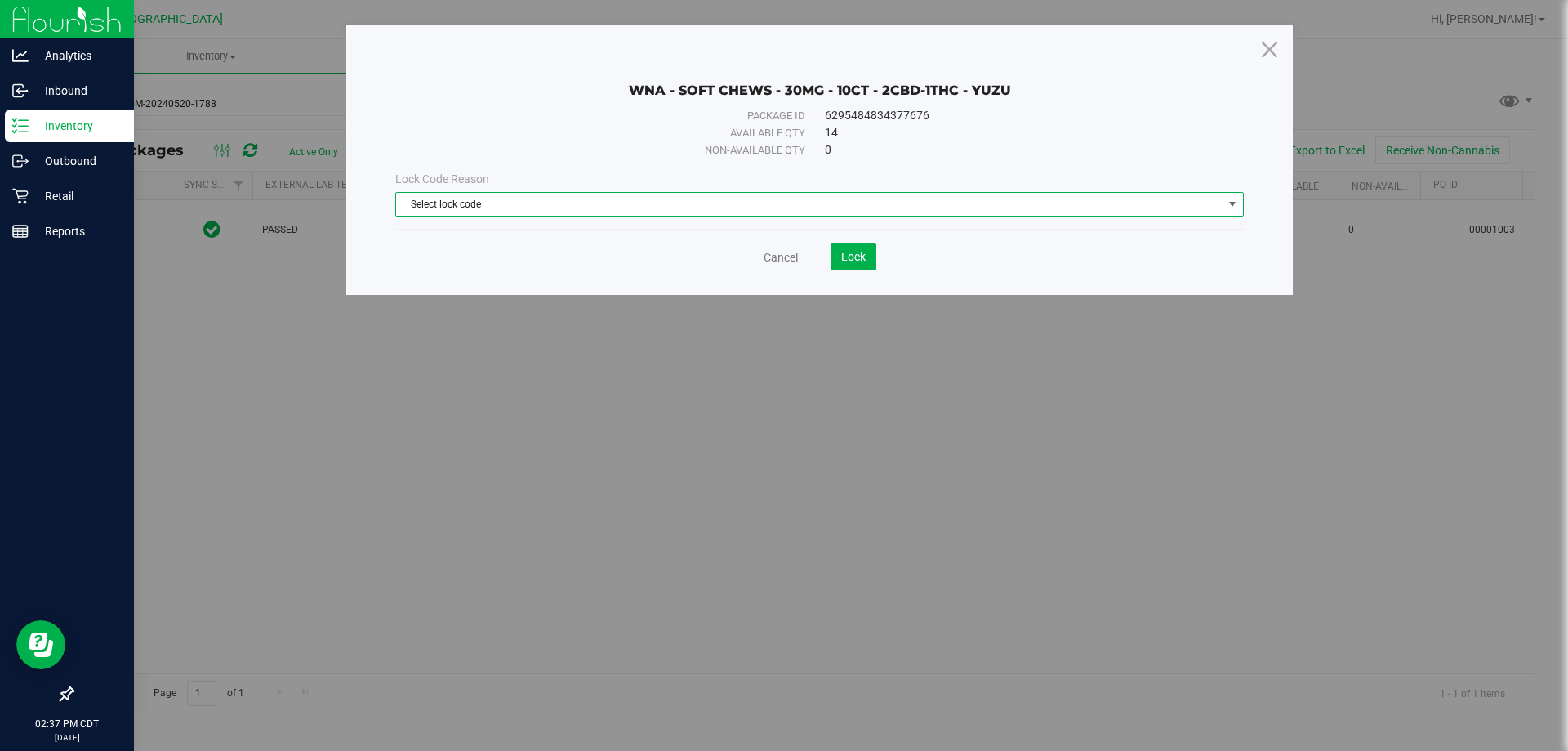
click at [771, 203] on span "Select lock code" at bounding box center [809, 204] width 826 height 23
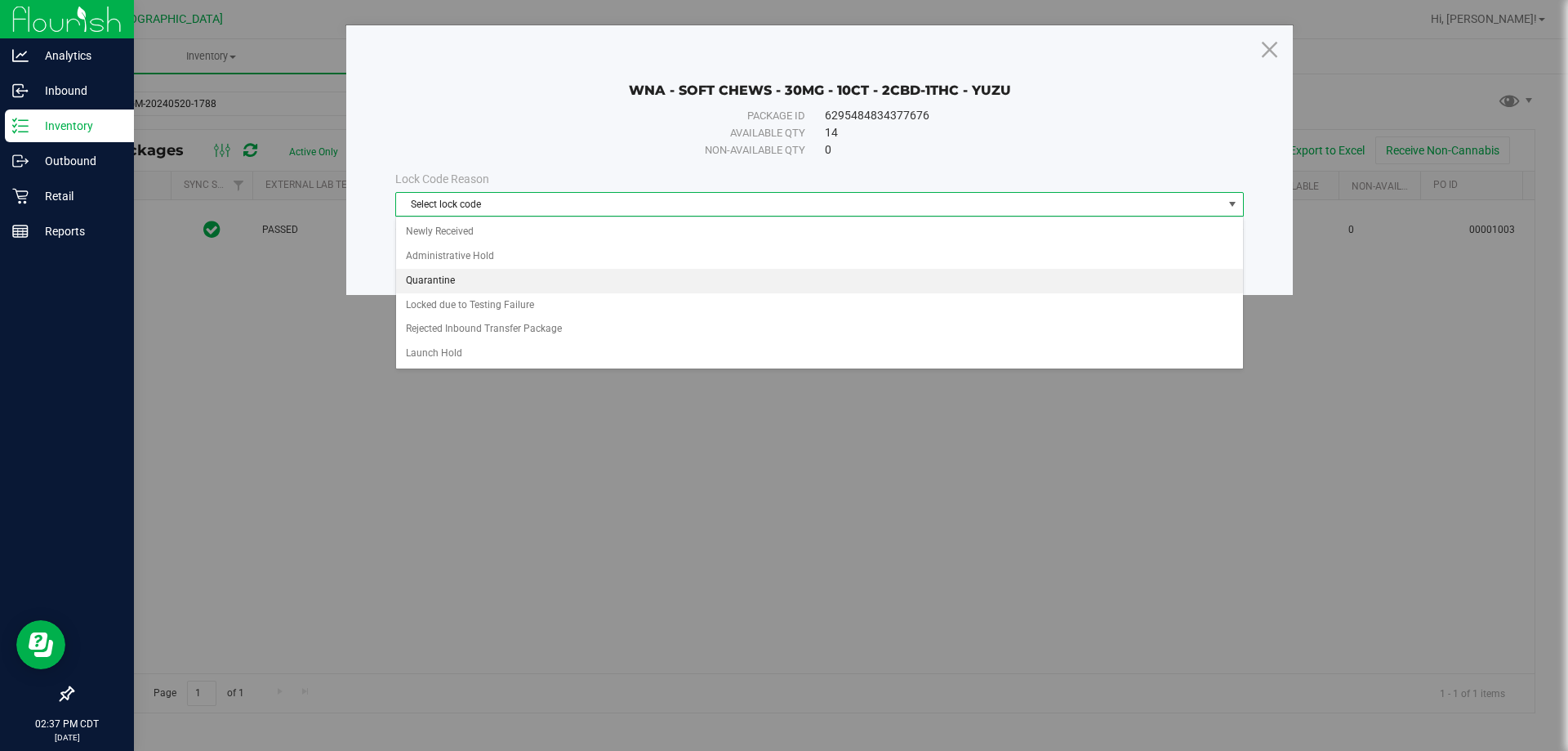
click at [692, 271] on li "Quarantine" at bounding box center [819, 281] width 847 height 25
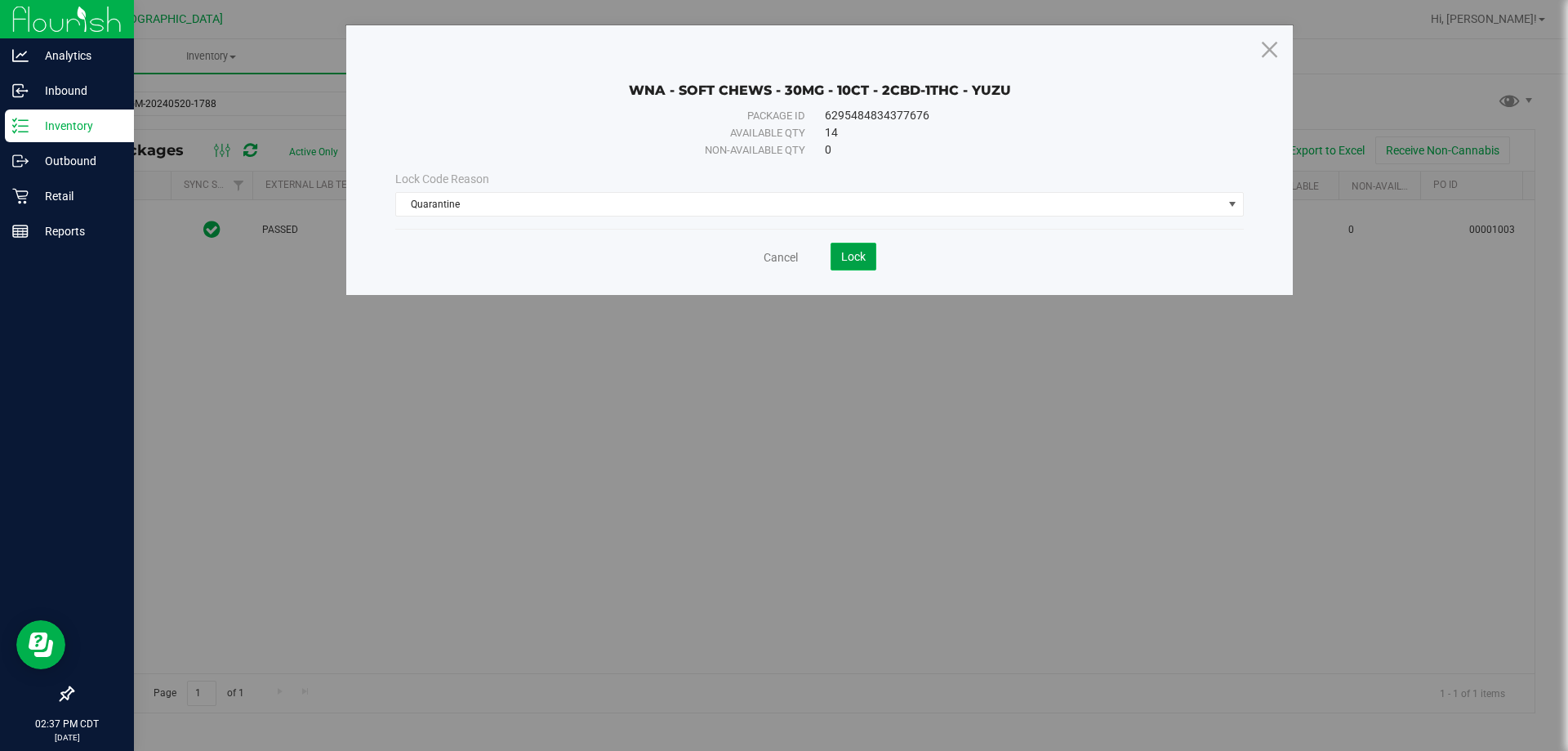
click at [850, 256] on span "Lock" at bounding box center [853, 256] width 25 height 13
